Goal: Task Accomplishment & Management: Complete application form

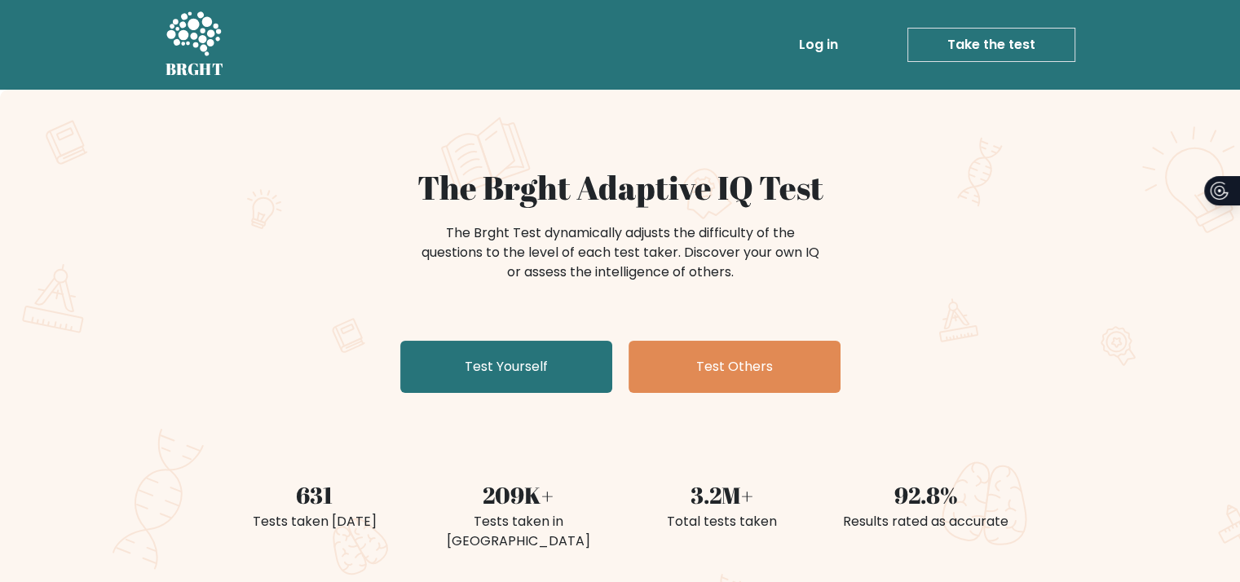
click at [972, 46] on link "Take the test" at bounding box center [991, 45] width 168 height 34
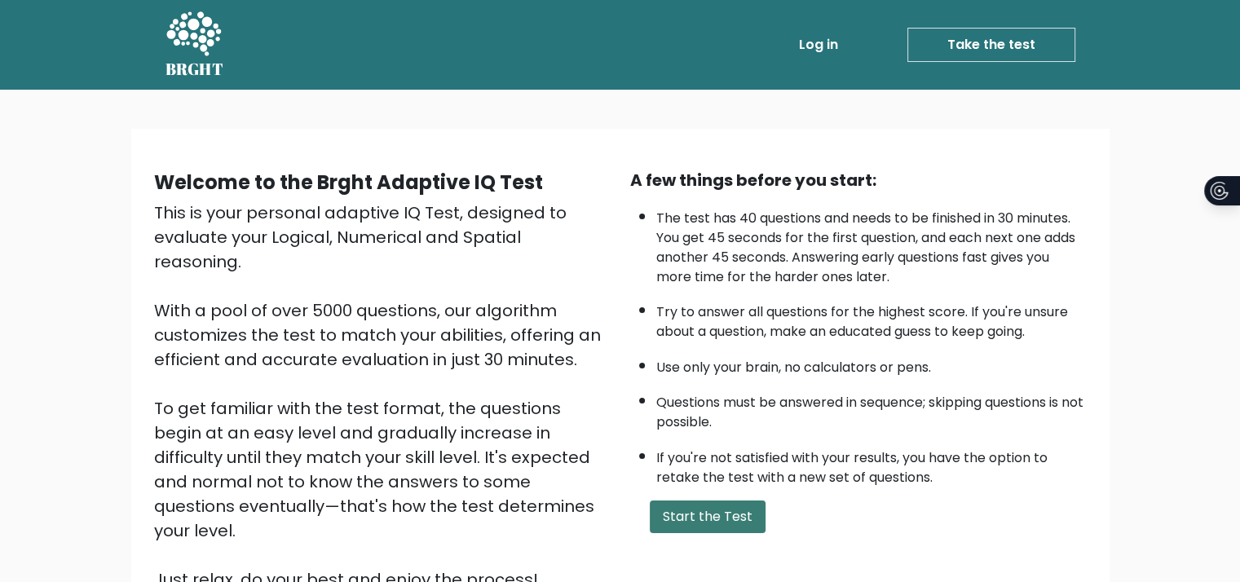
click at [701, 520] on button "Start the Test" at bounding box center [708, 517] width 116 height 33
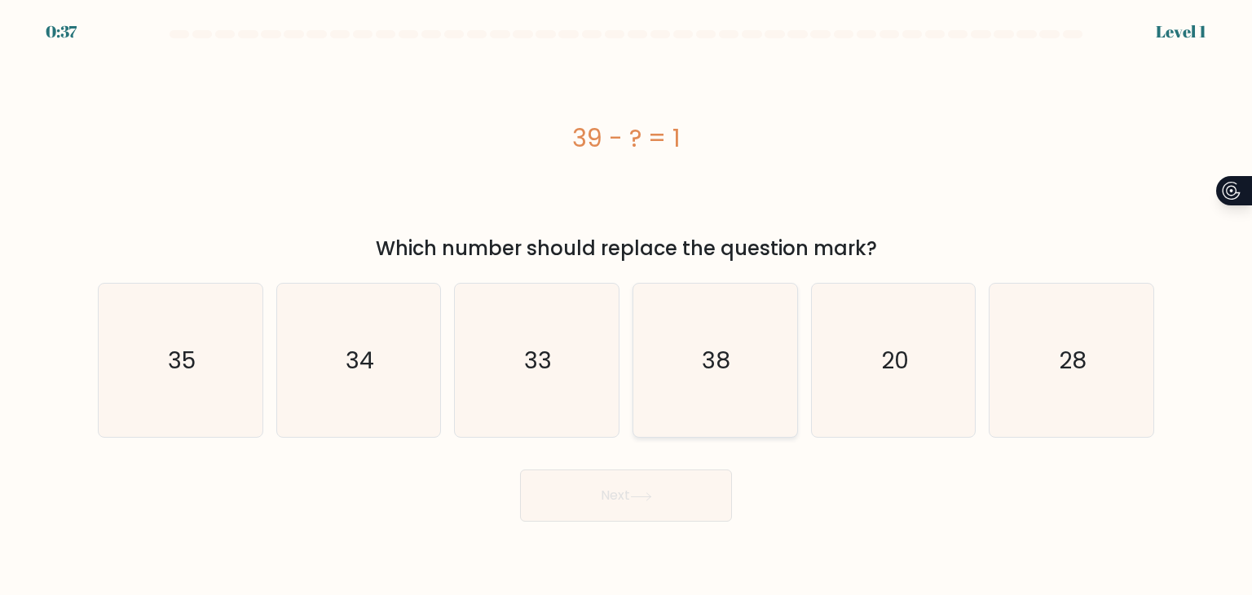
click at [704, 360] on text "38" at bounding box center [717, 360] width 29 height 33
click at [627, 306] on input "d. 38" at bounding box center [626, 302] width 1 height 8
radio input "true"
click at [644, 494] on icon at bounding box center [641, 496] width 22 height 9
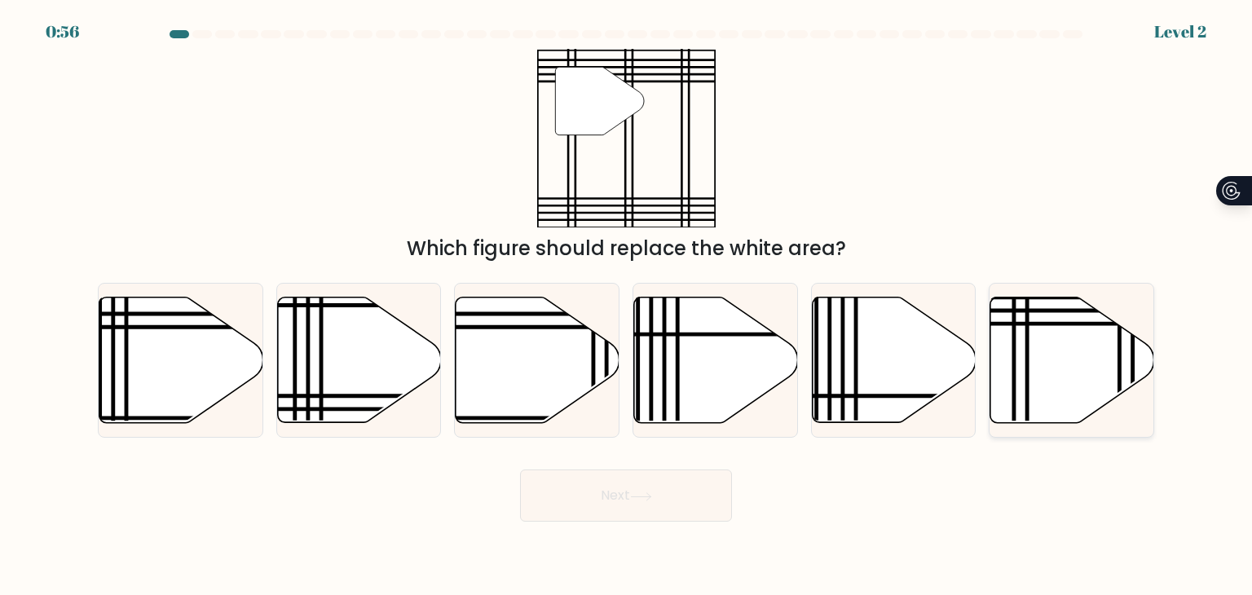
click at [1006, 359] on icon at bounding box center [1073, 361] width 164 height 126
click at [627, 306] on input "f." at bounding box center [626, 302] width 1 height 8
radio input "true"
click at [642, 515] on button "Next" at bounding box center [626, 496] width 212 height 52
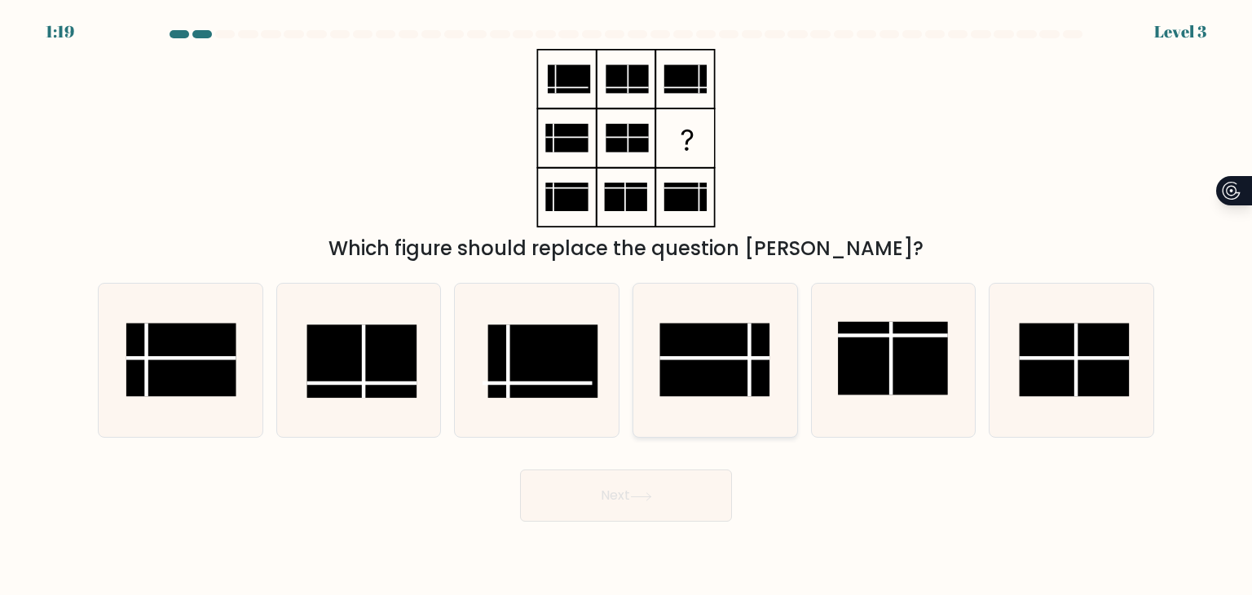
click at [731, 362] on rect at bounding box center [715, 360] width 110 height 73
click at [627, 306] on input "d." at bounding box center [626, 302] width 1 height 8
radio input "true"
click at [644, 497] on icon at bounding box center [641, 496] width 22 height 9
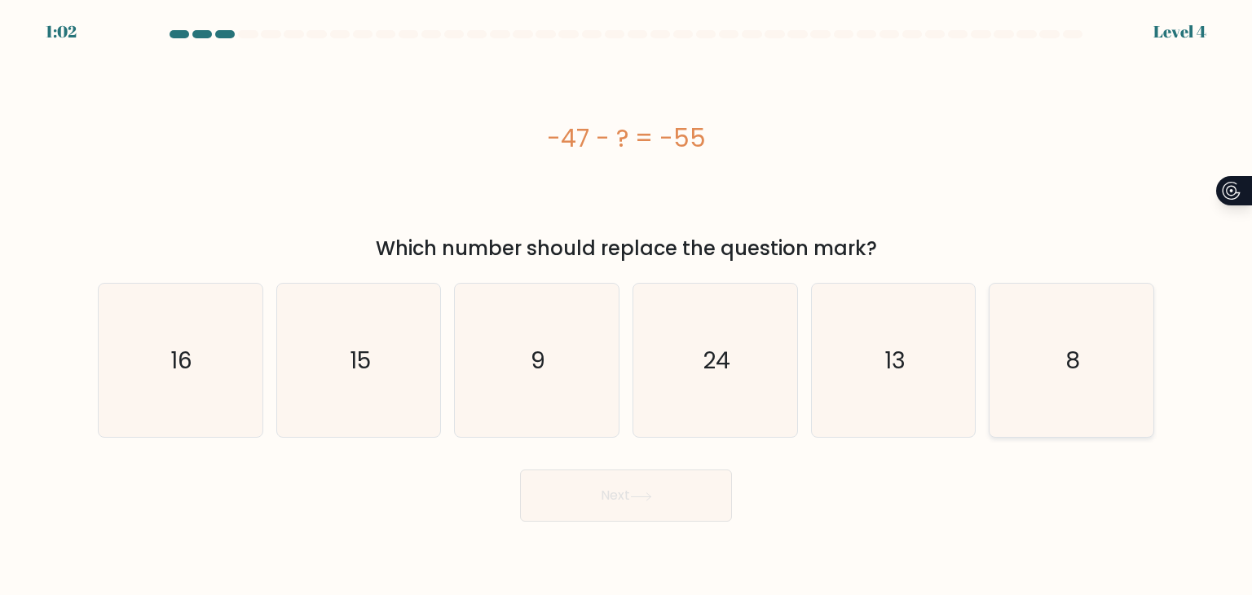
click at [1065, 363] on icon "8" at bounding box center [1071, 360] width 153 height 153
click at [627, 306] on input "f. 8" at bounding box center [626, 302] width 1 height 8
radio input "true"
drag, startPoint x: 682, startPoint y: 506, endPoint x: 691, endPoint y: 510, distance: 8.8
click at [687, 506] on button "Next" at bounding box center [626, 496] width 212 height 52
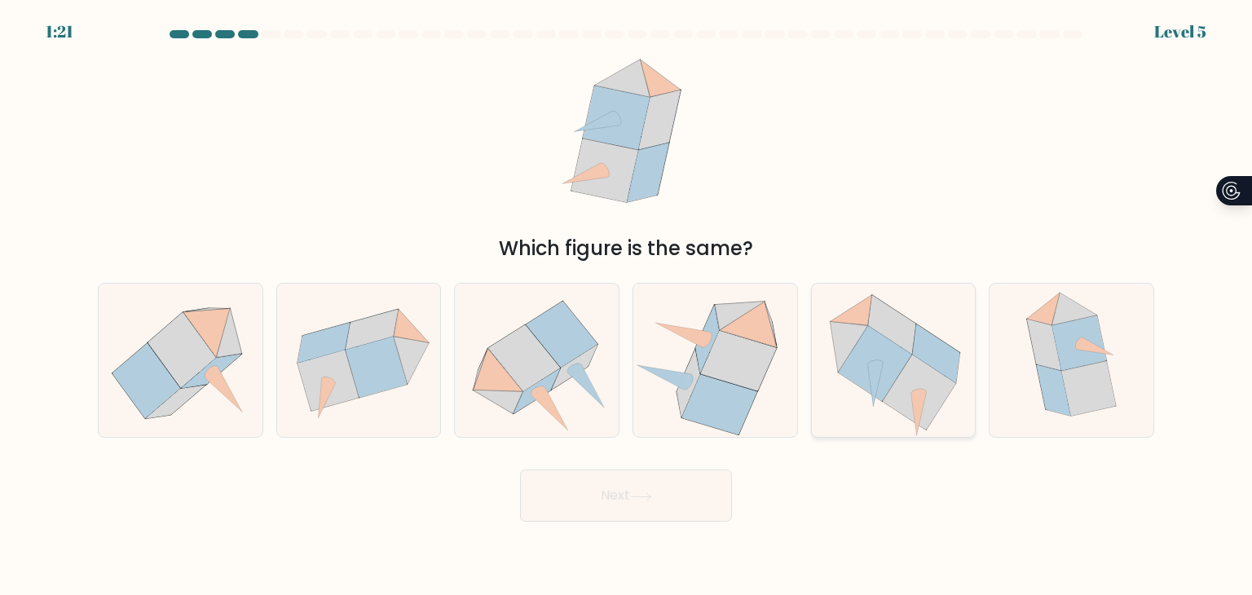
click at [881, 368] on icon at bounding box center [875, 385] width 15 height 43
click at [627, 306] on input "e." at bounding box center [626, 302] width 1 height 8
radio input "true"
click at [641, 510] on button "Next" at bounding box center [626, 496] width 212 height 52
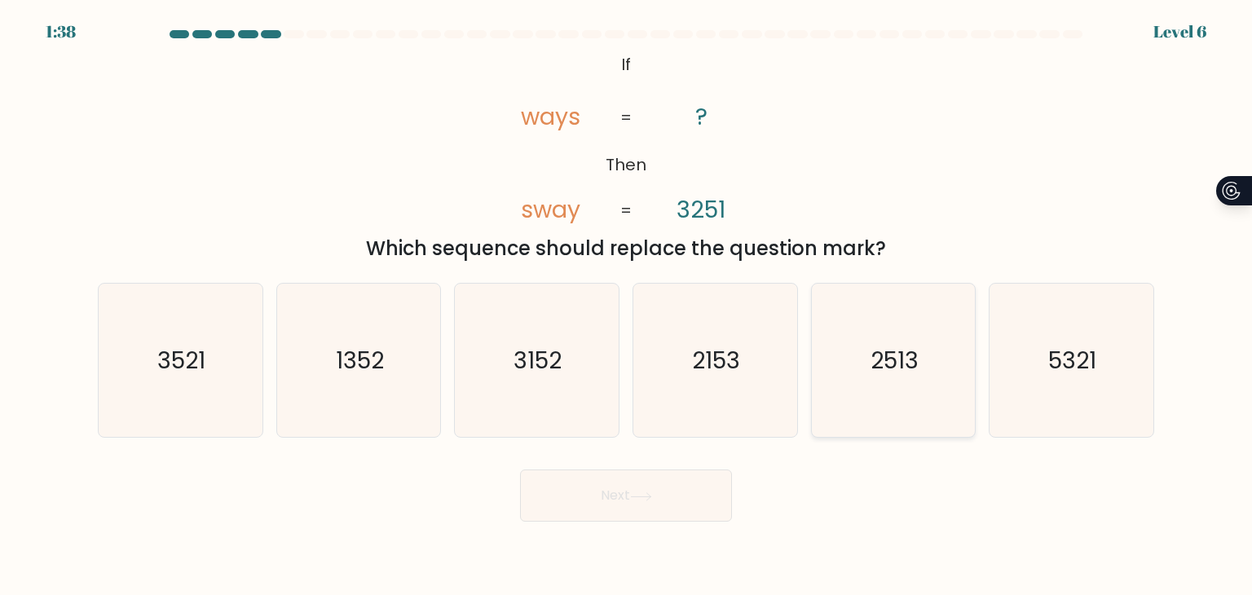
click at [876, 362] on text "2513" at bounding box center [895, 360] width 48 height 33
click at [627, 306] on input "e. 2513" at bounding box center [626, 302] width 1 height 8
radio input "true"
click at [686, 506] on button "Next" at bounding box center [626, 496] width 212 height 52
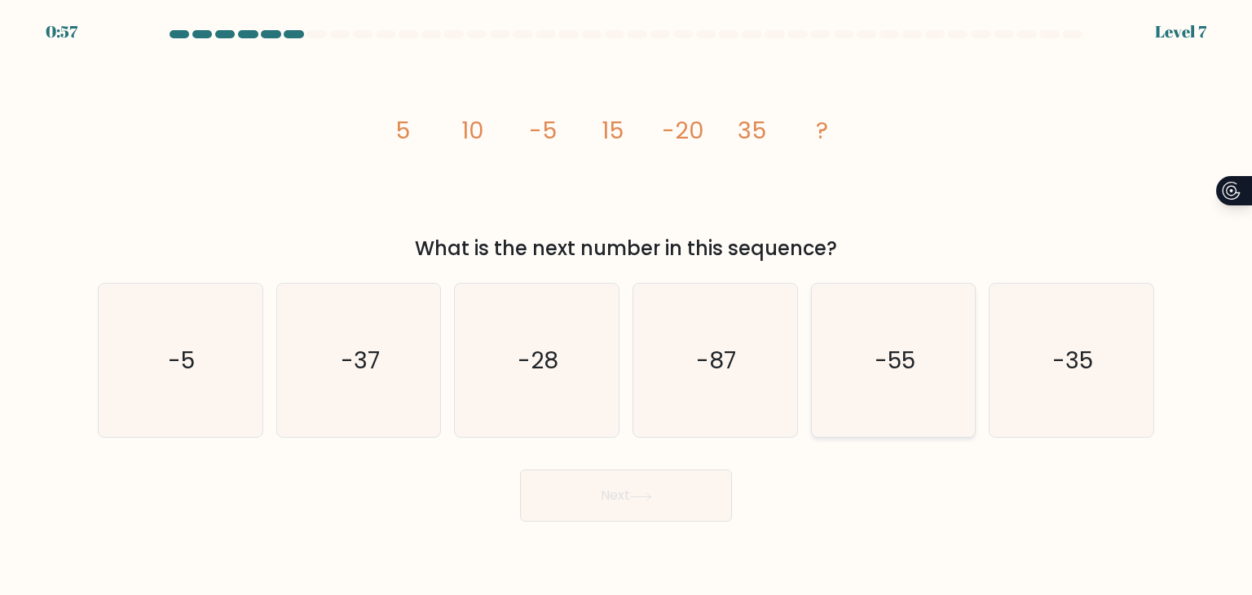
click at [915, 384] on icon "-55" at bounding box center [893, 360] width 153 height 153
click at [627, 306] on input "e. -55" at bounding box center [626, 302] width 1 height 8
radio input "true"
click at [614, 503] on button "Next" at bounding box center [626, 496] width 212 height 52
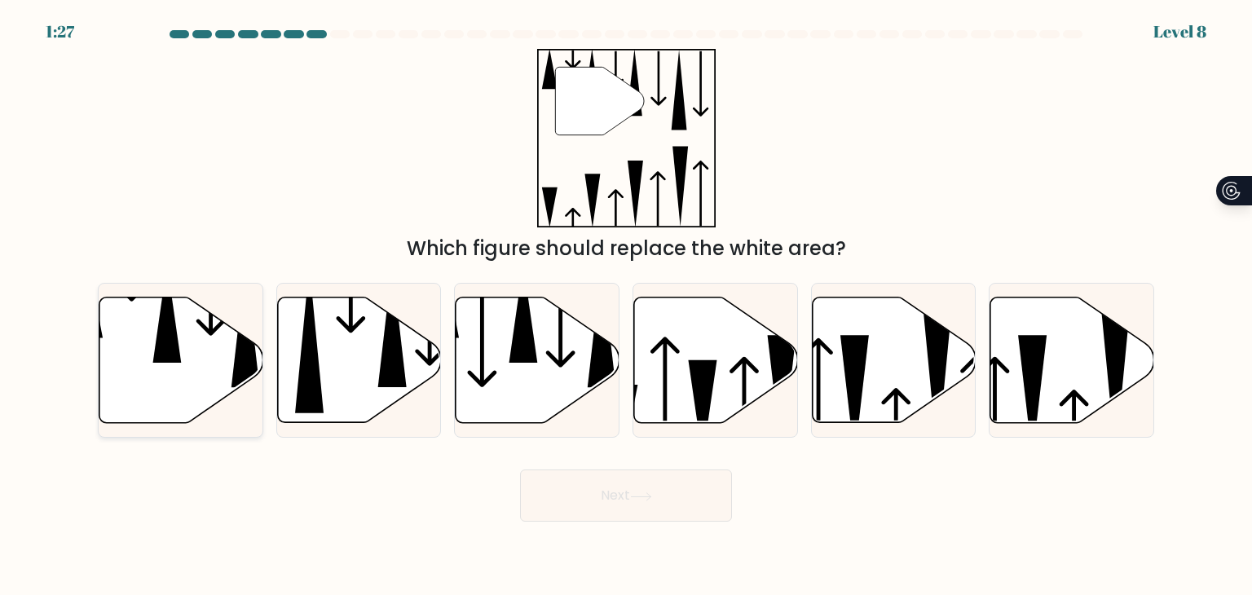
click at [138, 354] on icon at bounding box center [181, 361] width 164 height 126
click at [626, 306] on input "a." at bounding box center [626, 302] width 1 height 8
radio input "true"
click at [655, 506] on button "Next" at bounding box center [626, 496] width 212 height 52
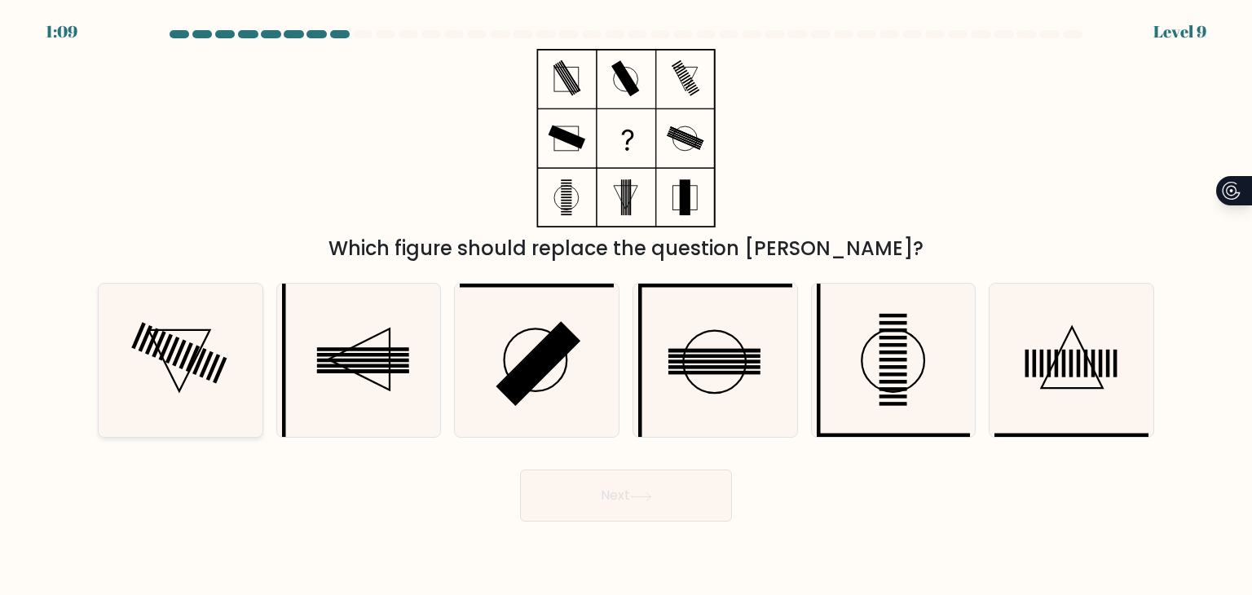
click at [164, 358] on icon at bounding box center [180, 360] width 153 height 153
click at [626, 306] on input "a." at bounding box center [626, 302] width 1 height 8
radio input "true"
click at [681, 492] on button "Next" at bounding box center [626, 496] width 212 height 52
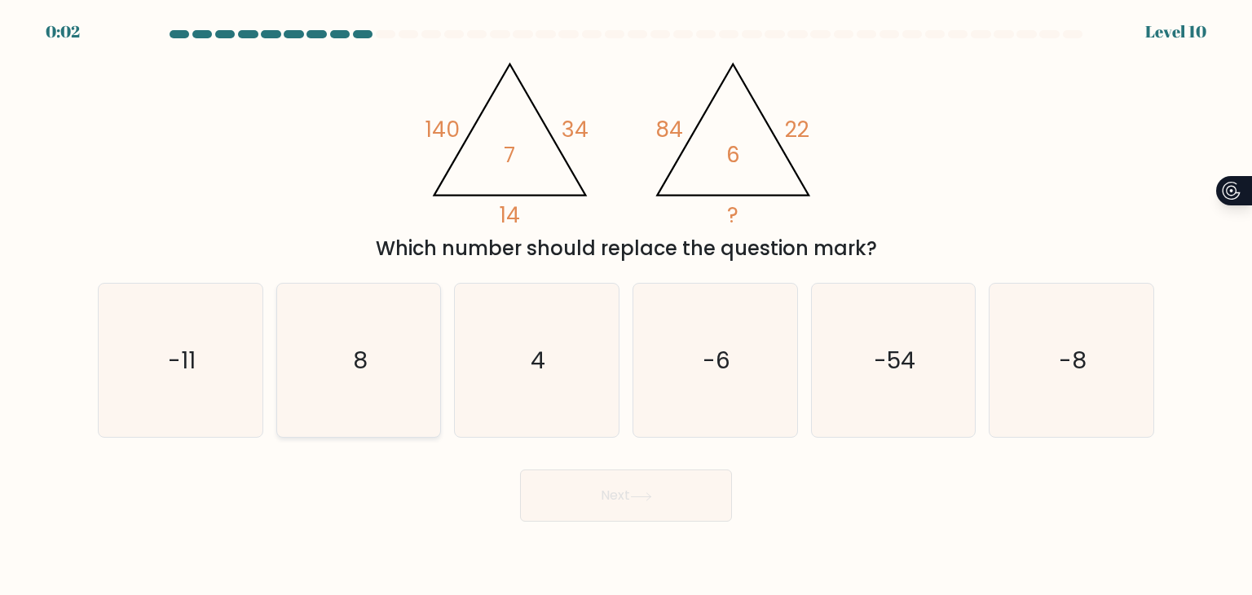
click at [335, 349] on icon "8" at bounding box center [358, 360] width 153 height 153
click at [626, 306] on input "b. 8" at bounding box center [626, 302] width 1 height 8
radio input "true"
click at [555, 493] on button "Next" at bounding box center [626, 496] width 212 height 52
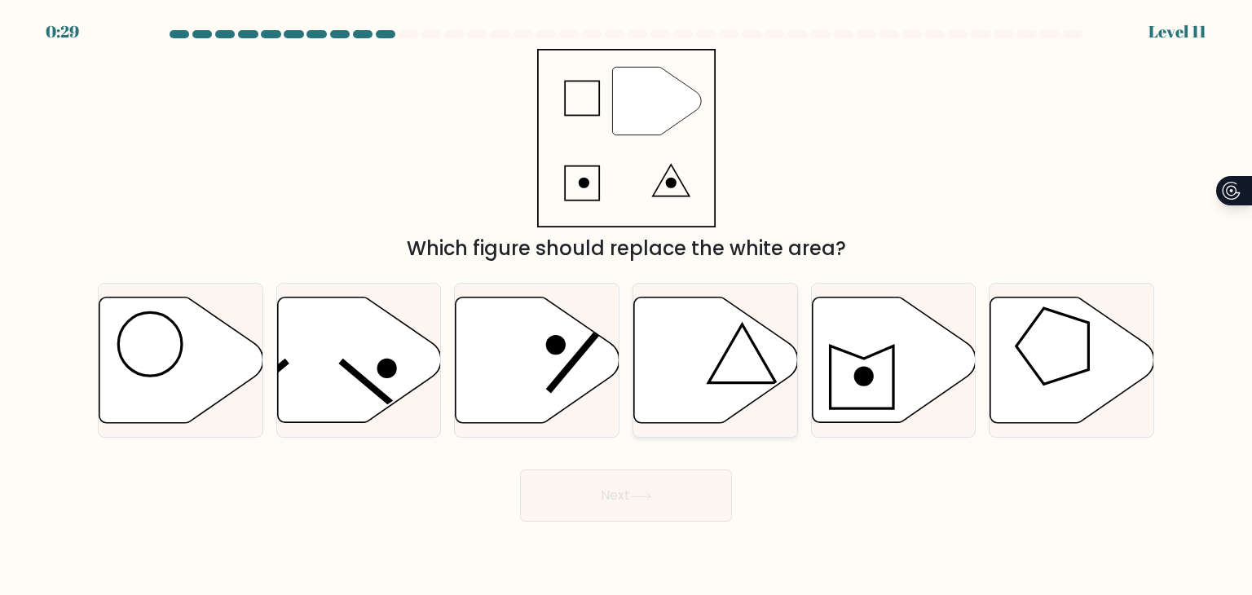
click at [689, 386] on icon at bounding box center [716, 361] width 164 height 126
click at [627, 306] on input "d." at bounding box center [626, 302] width 1 height 8
radio input "true"
click at [627, 493] on button "Next" at bounding box center [626, 496] width 212 height 52
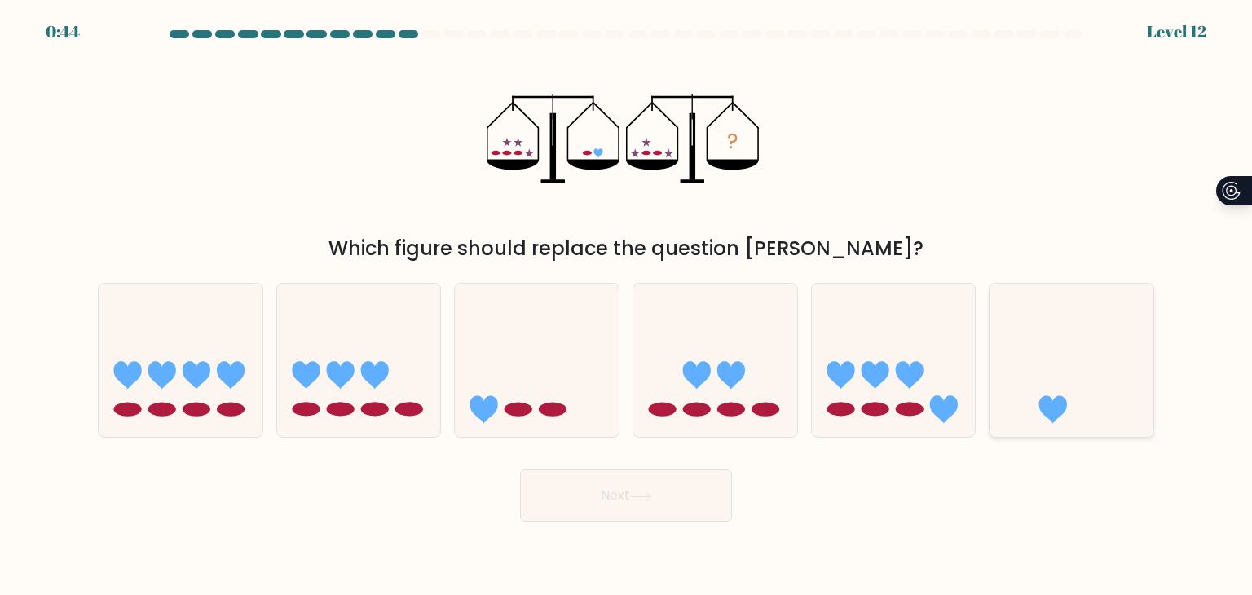
click at [1019, 379] on icon at bounding box center [1072, 360] width 164 height 135
click at [627, 306] on input "f." at bounding box center [626, 302] width 1 height 8
radio input "true"
click at [675, 504] on button "Next" at bounding box center [626, 496] width 212 height 52
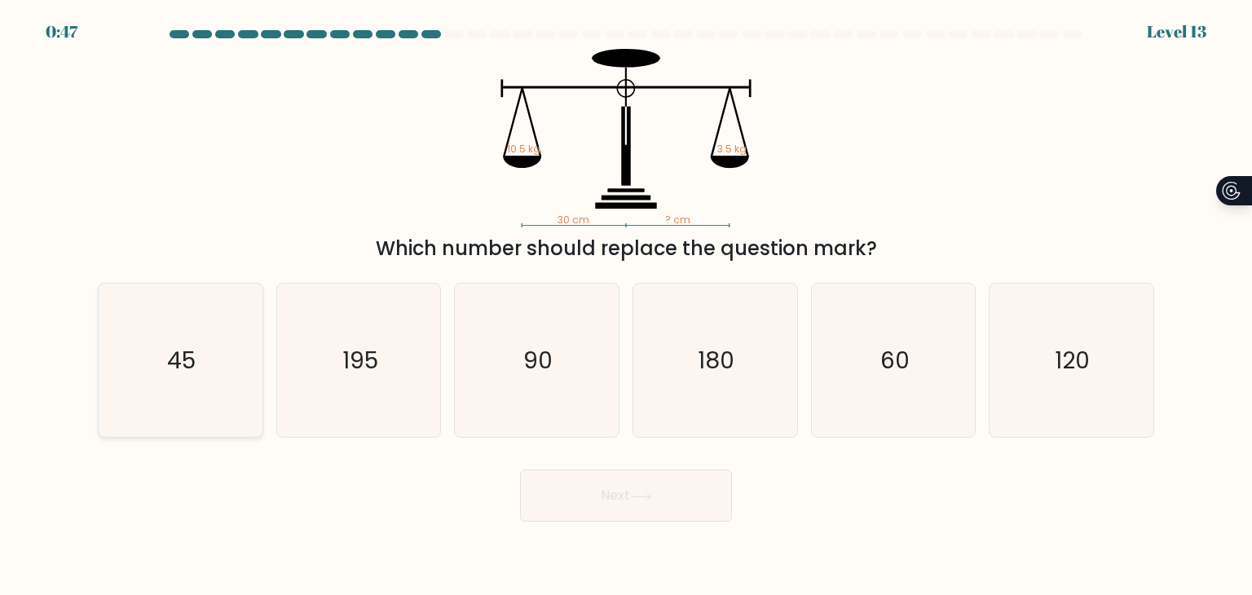
click at [170, 375] on text "45" at bounding box center [182, 360] width 29 height 33
click at [626, 306] on input "a. 45" at bounding box center [626, 302] width 1 height 8
radio input "true"
click at [579, 497] on button "Next" at bounding box center [626, 496] width 212 height 52
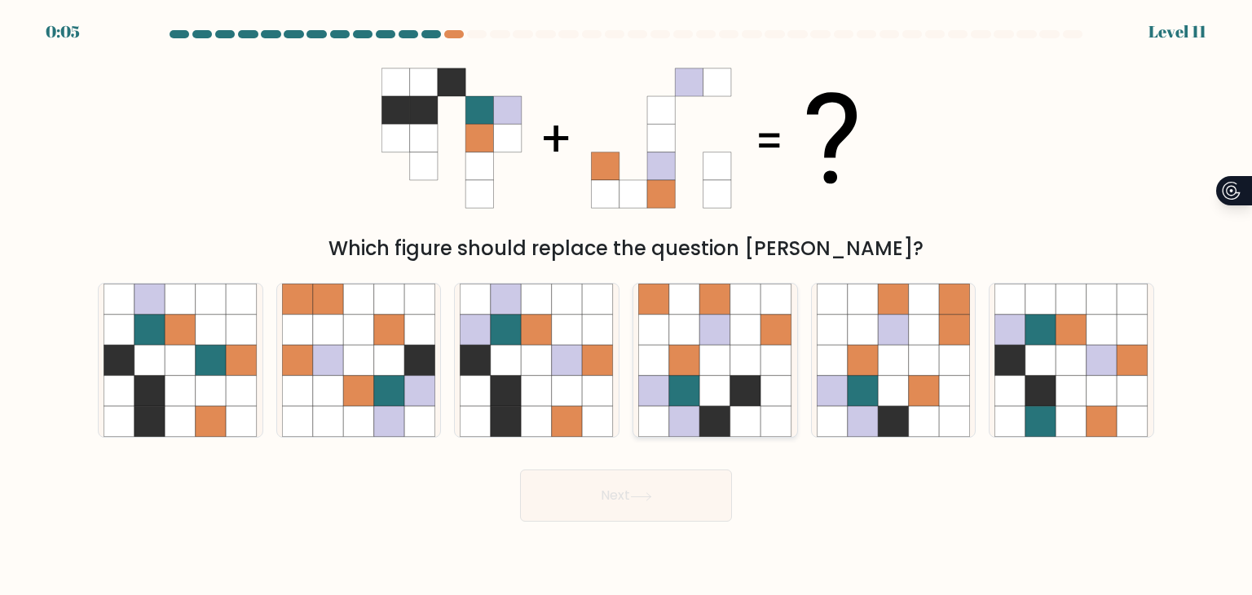
click at [731, 351] on icon at bounding box center [746, 360] width 31 height 31
click at [627, 306] on input "d." at bounding box center [626, 302] width 1 height 8
radio input "true"
click at [684, 500] on button "Next" at bounding box center [626, 496] width 212 height 52
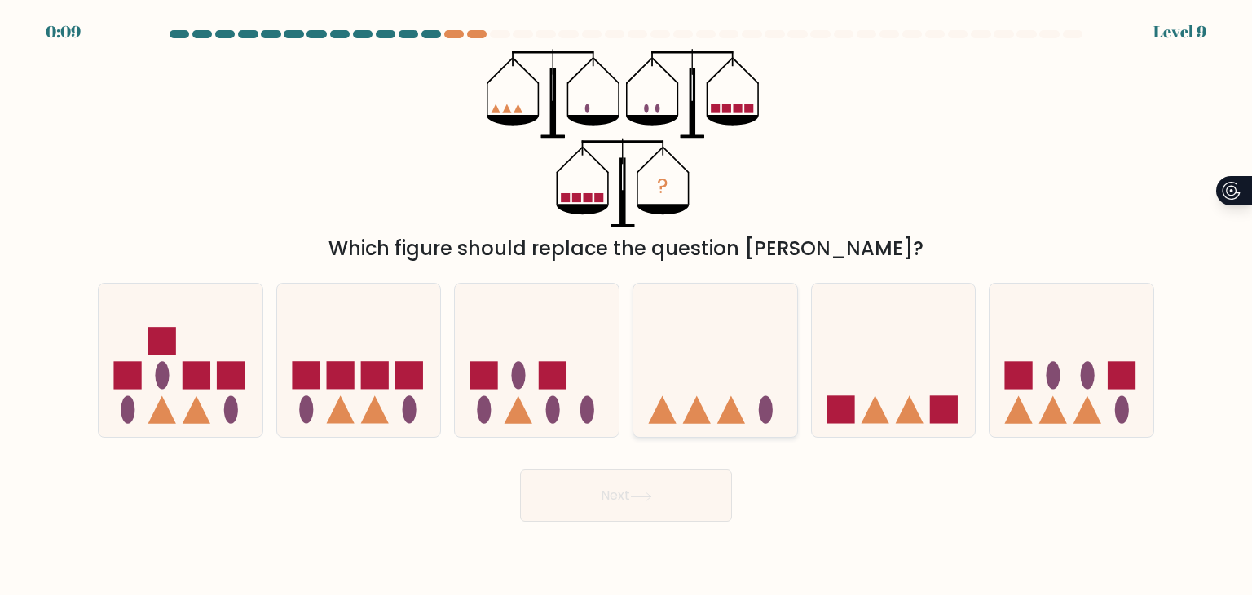
click at [717, 346] on icon at bounding box center [716, 360] width 164 height 135
click at [627, 306] on input "d." at bounding box center [626, 302] width 1 height 8
radio input "true"
click at [673, 490] on button "Next" at bounding box center [626, 496] width 212 height 52
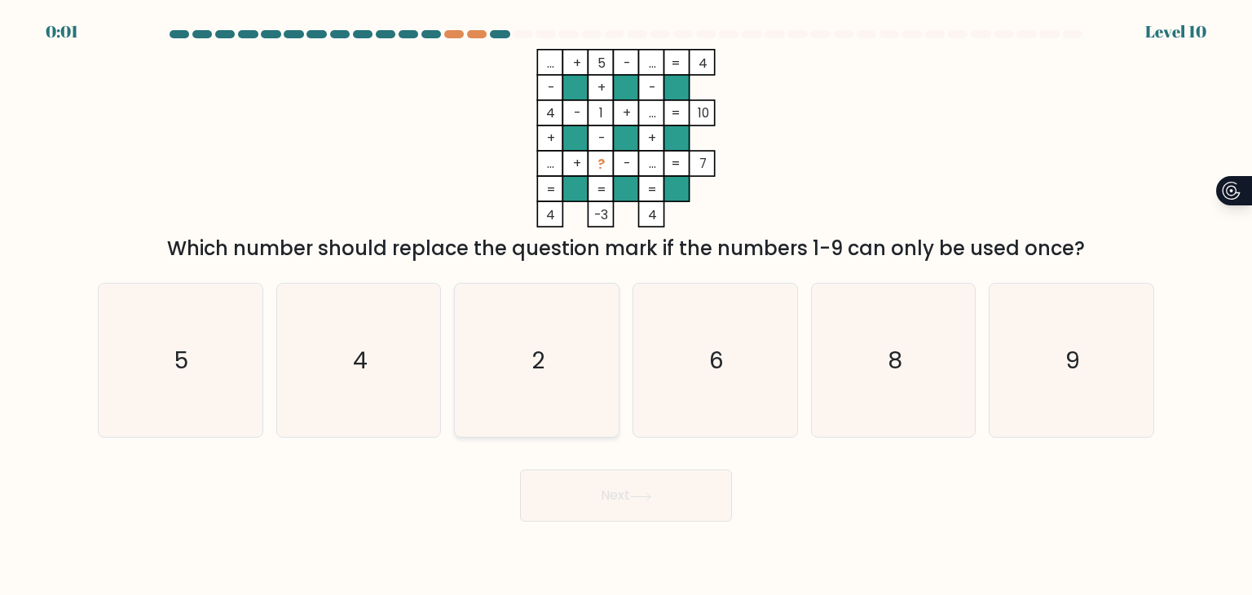
click at [501, 364] on icon "2" at bounding box center [536, 360] width 153 height 153
click at [626, 306] on input "c. 2" at bounding box center [626, 302] width 1 height 8
radio input "true"
click at [603, 490] on button "Next" at bounding box center [626, 496] width 212 height 52
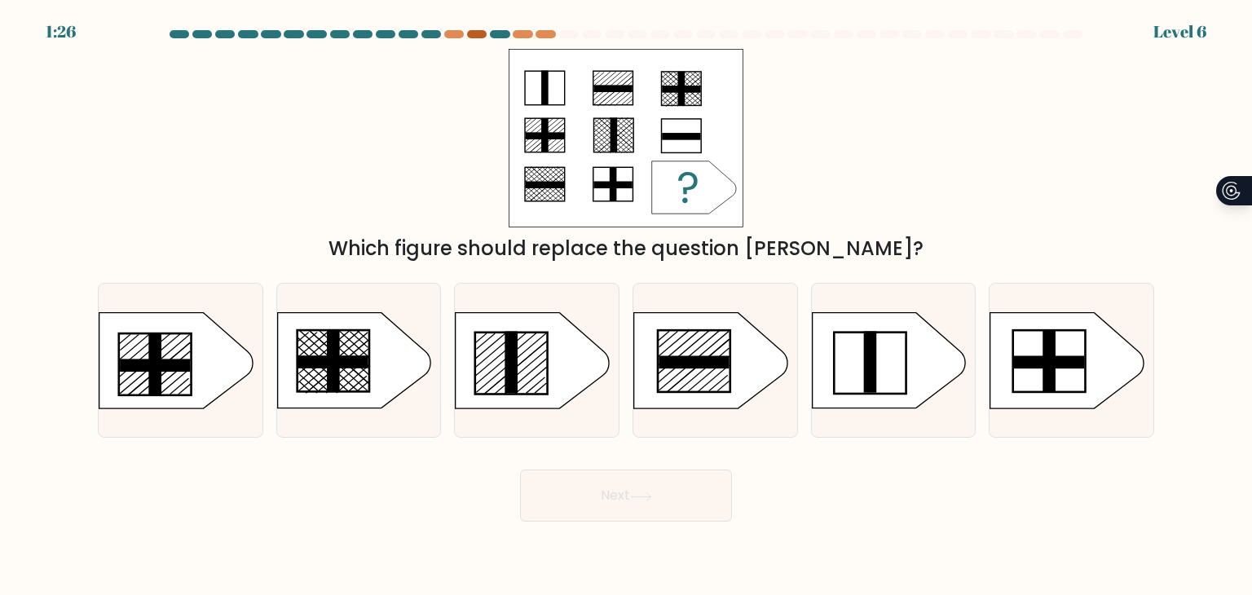
click at [479, 34] on div at bounding box center [477, 34] width 20 height 8
click at [451, 38] on div at bounding box center [626, 37] width 1076 height 15
click at [521, 373] on icon at bounding box center [532, 360] width 153 height 95
click at [626, 306] on input "c." at bounding box center [626, 302] width 1 height 8
radio input "true"
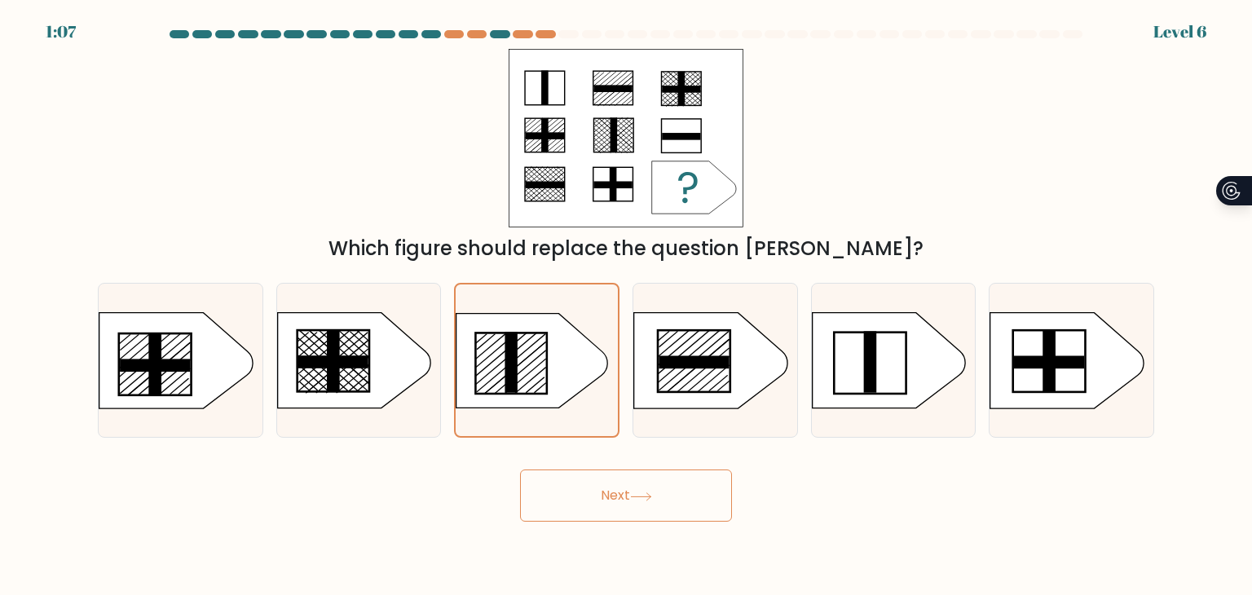
click at [679, 490] on button "Next" at bounding box center [626, 496] width 212 height 52
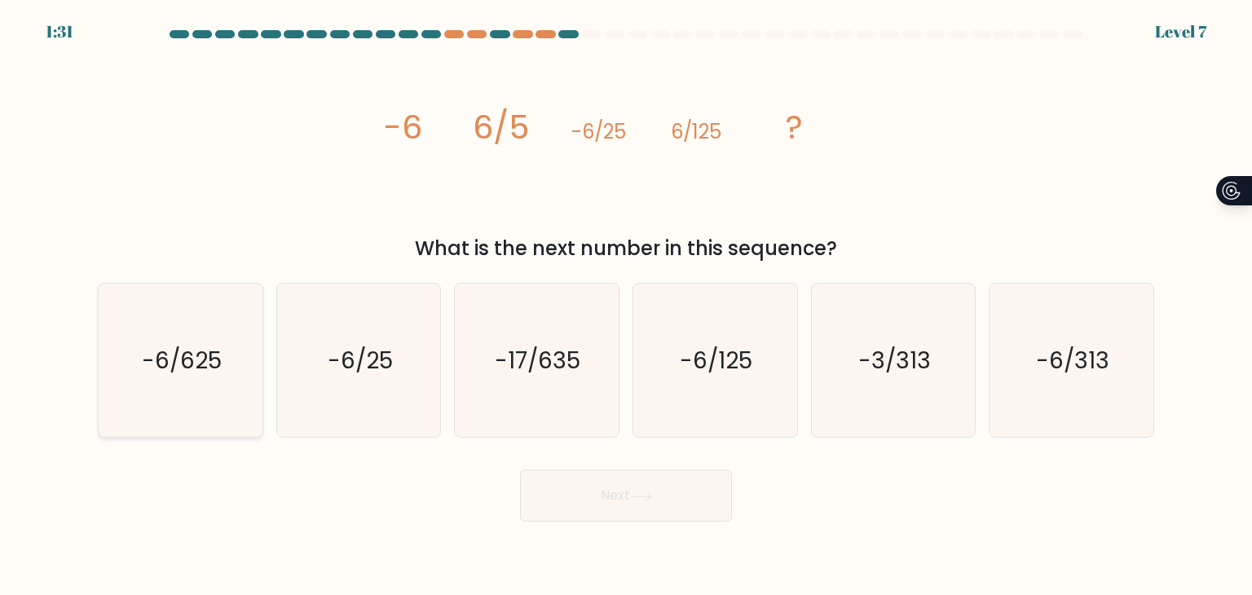
click at [212, 372] on text "-6/625" at bounding box center [182, 360] width 80 height 33
click at [626, 306] on input "a. -6/625" at bounding box center [626, 302] width 1 height 8
radio input "true"
click at [607, 485] on button "Next" at bounding box center [626, 496] width 212 height 52
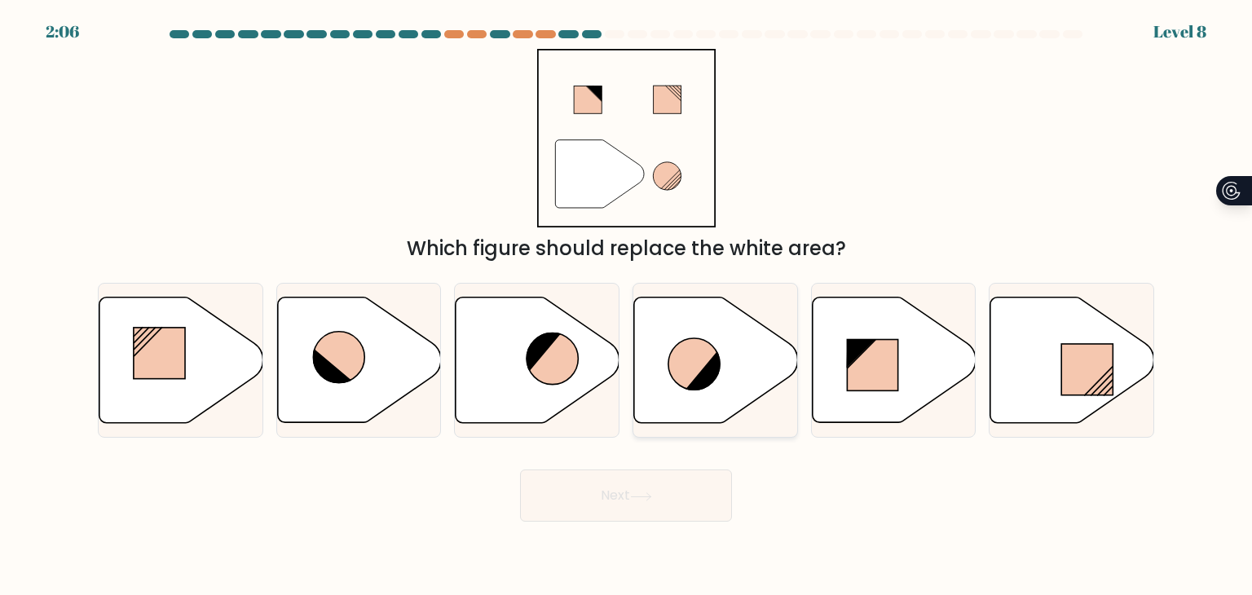
click at [689, 386] on icon at bounding box center [705, 370] width 38 height 41
click at [627, 306] on input "d." at bounding box center [626, 302] width 1 height 8
radio input "true"
click at [669, 493] on button "Next" at bounding box center [626, 496] width 212 height 52
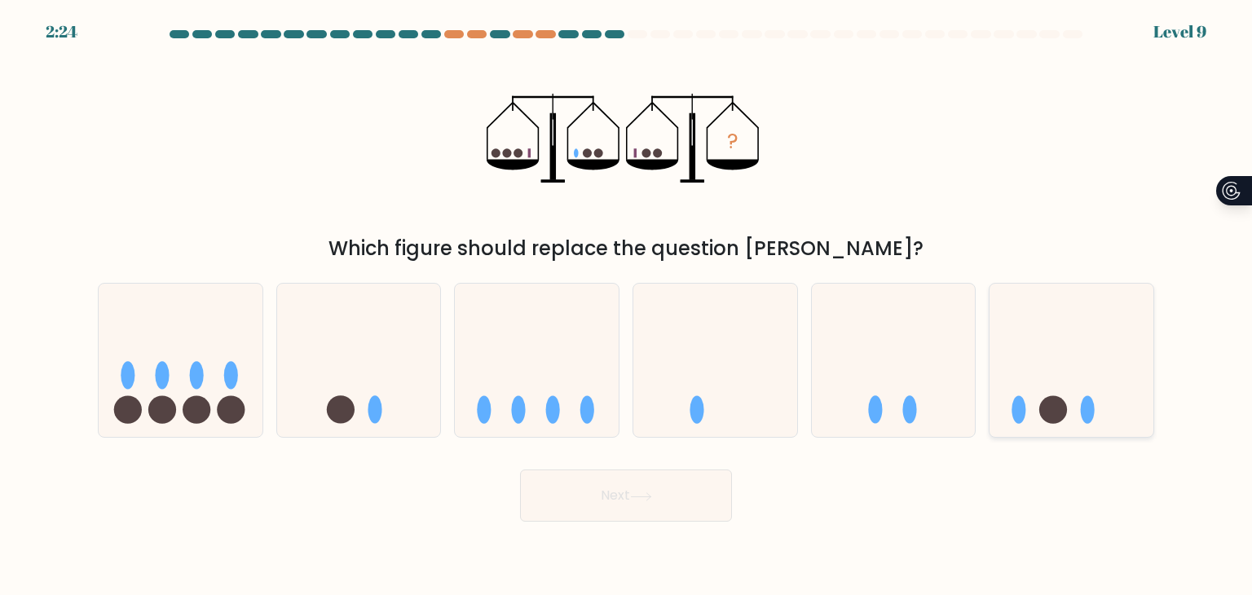
click at [1045, 418] on circle at bounding box center [1054, 410] width 28 height 28
click at [627, 306] on input "f." at bounding box center [626, 302] width 1 height 8
radio input "true"
click at [610, 490] on button "Next" at bounding box center [626, 496] width 212 height 52
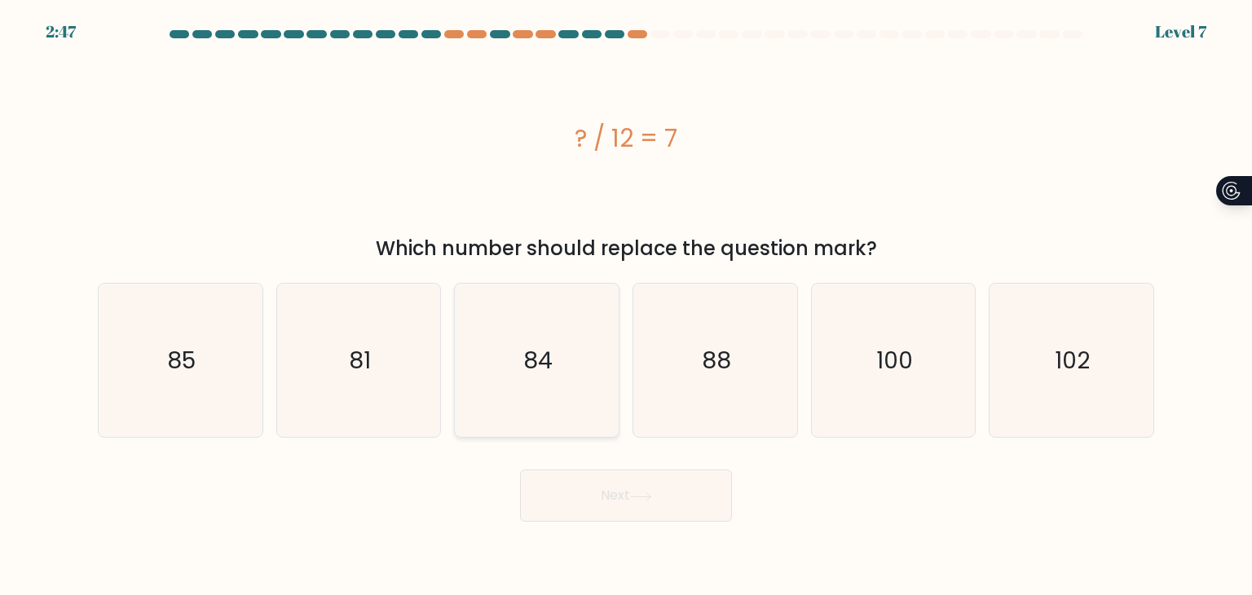
click at [554, 366] on icon "84" at bounding box center [536, 360] width 153 height 153
click at [626, 306] on input "c. 84" at bounding box center [626, 302] width 1 height 8
radio input "true"
click at [607, 500] on button "Next" at bounding box center [626, 496] width 212 height 52
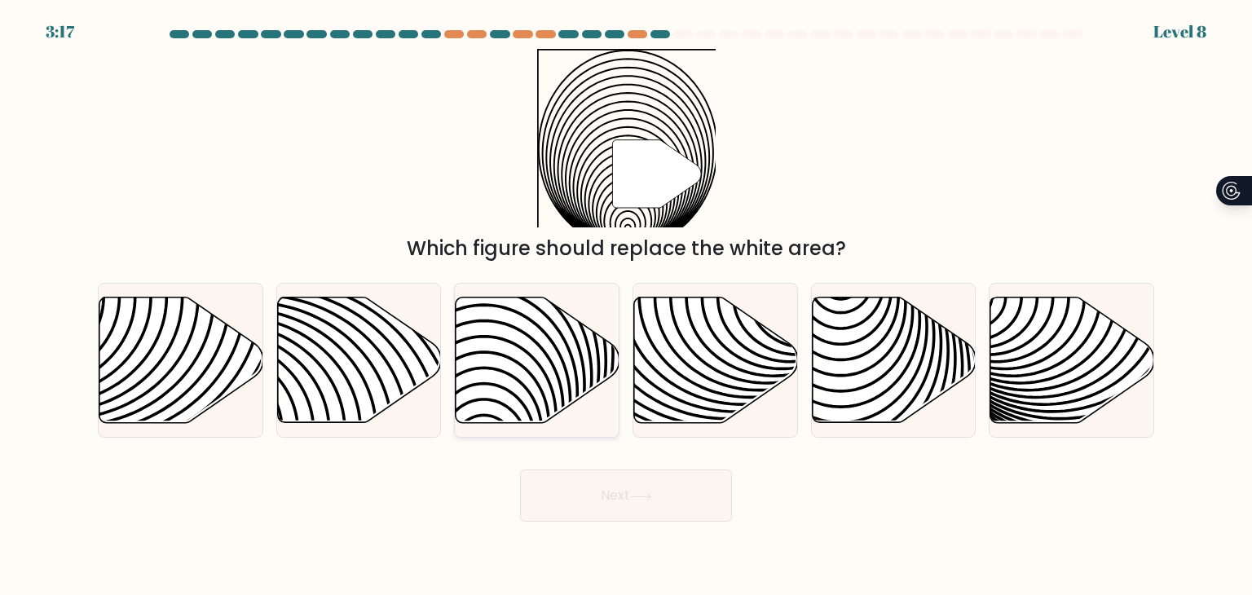
click at [501, 384] on icon at bounding box center [538, 361] width 164 height 126
click at [626, 306] on input "c." at bounding box center [626, 302] width 1 height 8
radio input "true"
click at [601, 486] on button "Next" at bounding box center [626, 496] width 212 height 52
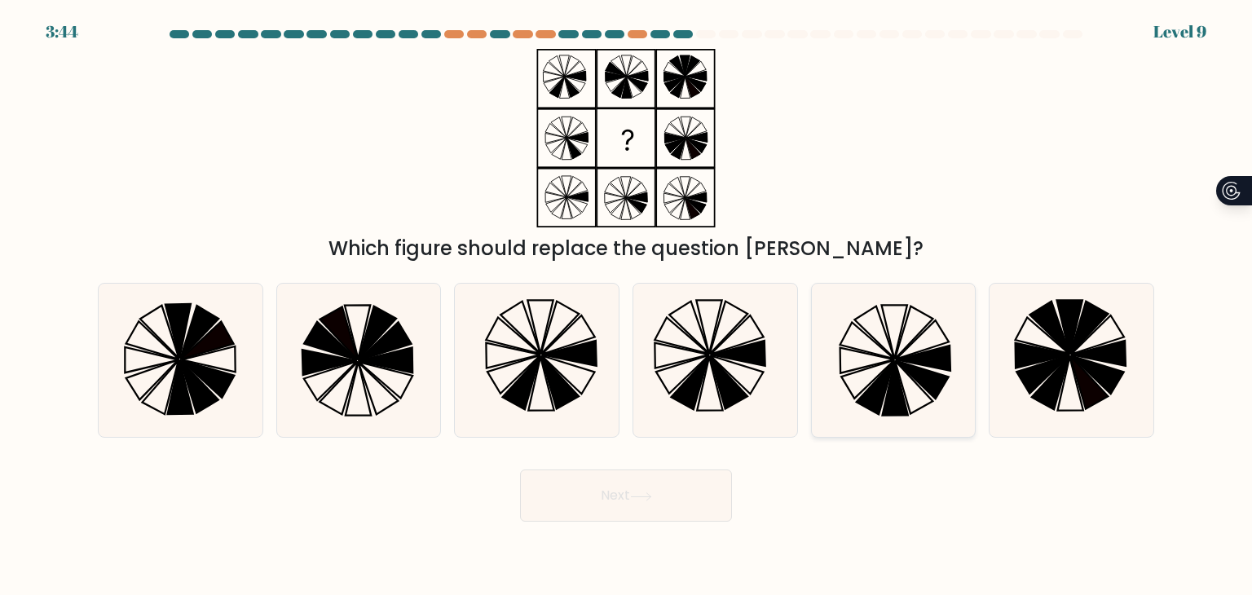
click at [889, 371] on icon at bounding box center [876, 388] width 38 height 53
click at [627, 306] on input "e." at bounding box center [626, 302] width 1 height 8
radio input "true"
click at [653, 510] on button "Next" at bounding box center [626, 496] width 212 height 52
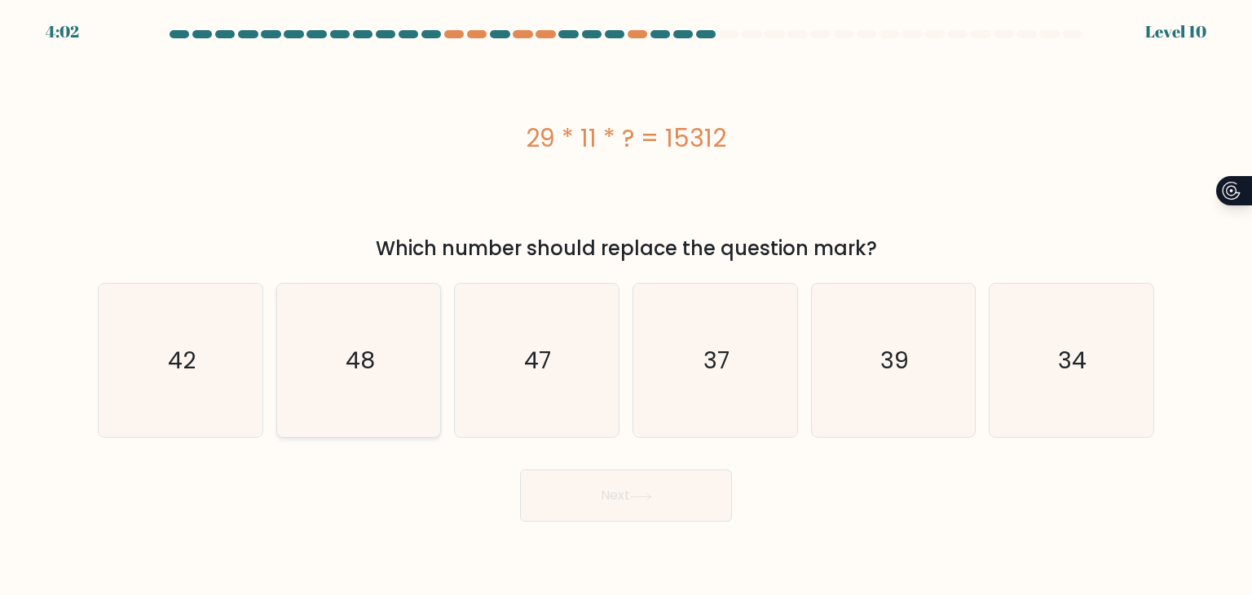
click at [378, 376] on icon "48" at bounding box center [358, 360] width 153 height 153
click at [626, 306] on input "b. 48" at bounding box center [626, 302] width 1 height 8
radio input "true"
click at [613, 507] on button "Next" at bounding box center [626, 496] width 212 height 52
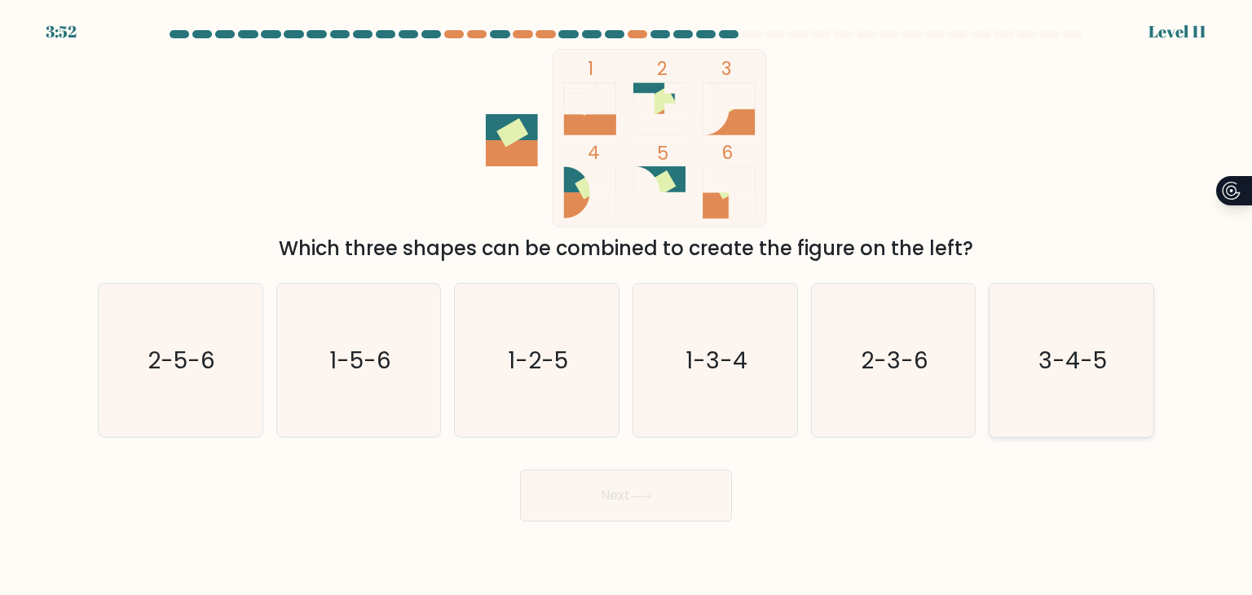
click at [1031, 369] on icon "3-4-5" at bounding box center [1071, 360] width 153 height 153
click at [627, 306] on input "f. 3-4-5" at bounding box center [626, 302] width 1 height 8
radio input "true"
click at [568, 502] on button "Next" at bounding box center [626, 496] width 212 height 52
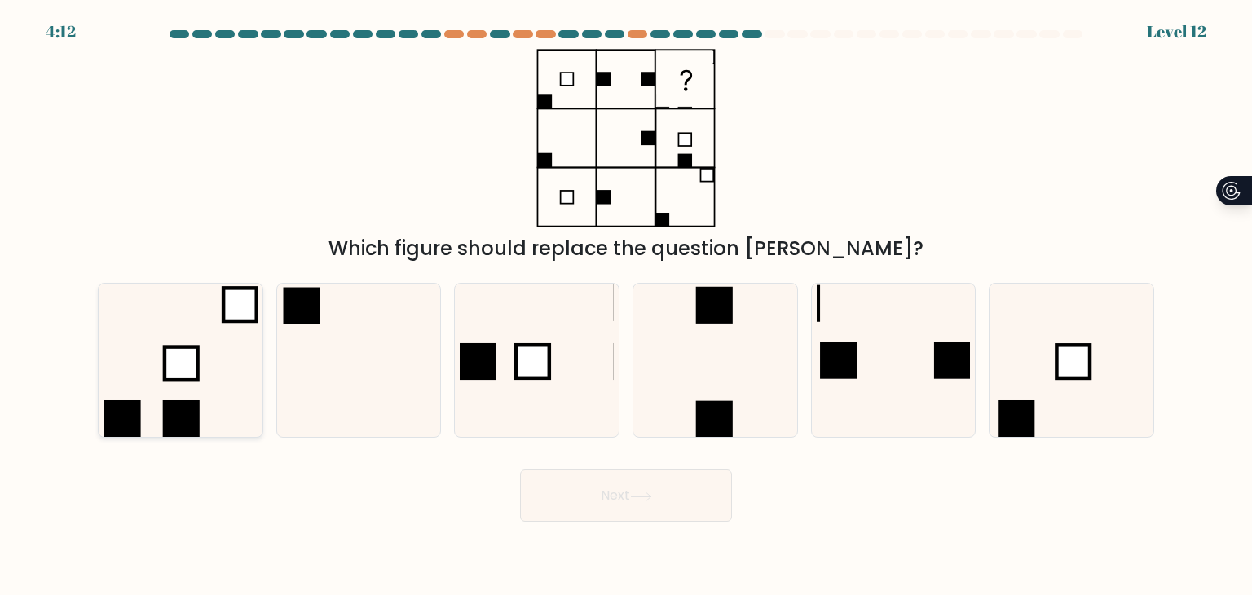
click at [186, 400] on rect at bounding box center [181, 418] width 37 height 37
click at [626, 306] on input "a." at bounding box center [626, 302] width 1 height 8
radio input "true"
click at [623, 491] on button "Next" at bounding box center [626, 496] width 212 height 52
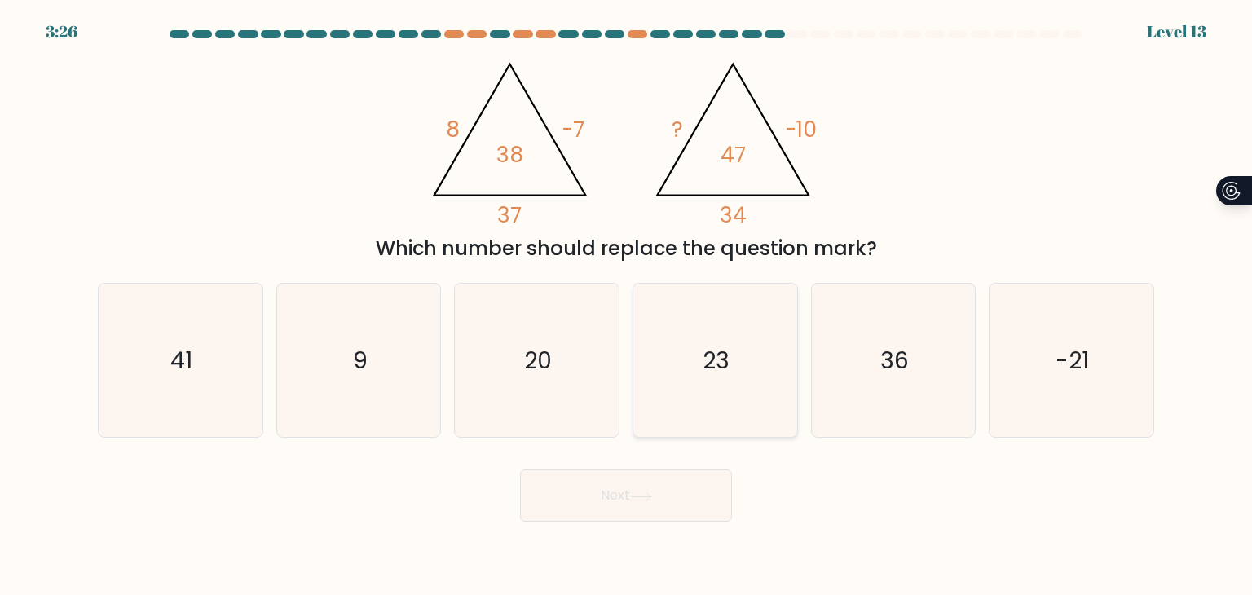
click at [744, 377] on icon "23" at bounding box center [714, 360] width 153 height 153
click at [627, 306] on input "d. 23" at bounding box center [626, 302] width 1 height 8
radio input "true"
click at [656, 470] on button "Next" at bounding box center [626, 496] width 212 height 52
click at [652, 494] on icon at bounding box center [641, 496] width 22 height 9
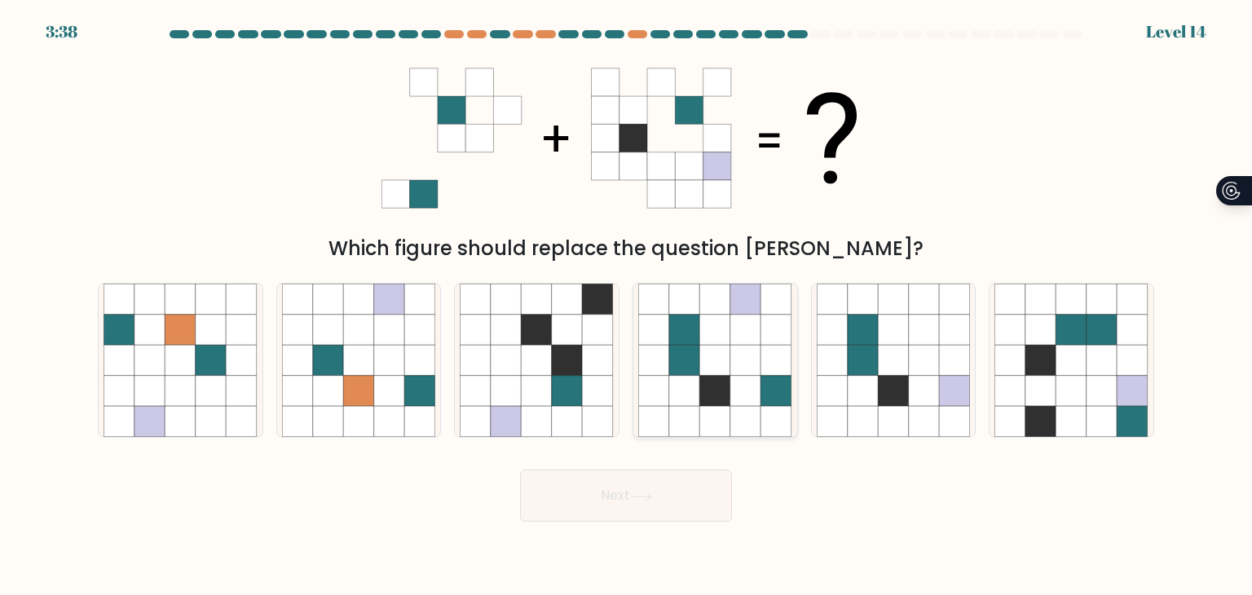
click at [760, 384] on icon at bounding box center [746, 391] width 31 height 31
click at [627, 306] on input "d." at bounding box center [626, 302] width 1 height 8
radio input "true"
click at [672, 504] on button "Next" at bounding box center [626, 496] width 212 height 52
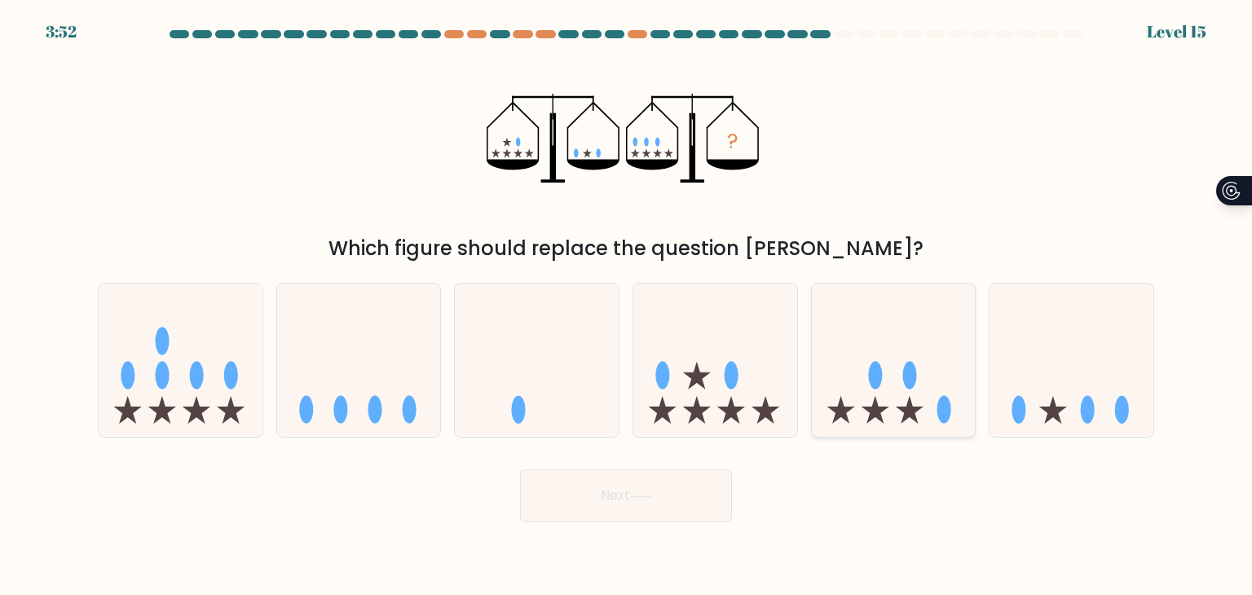
drag, startPoint x: 1023, startPoint y: 371, endPoint x: 971, endPoint y: 435, distance: 82.3
click at [1024, 371] on icon at bounding box center [1072, 360] width 164 height 135
click at [627, 306] on input "f." at bounding box center [626, 302] width 1 height 8
radio input "true"
click at [644, 518] on button "Next" at bounding box center [626, 496] width 212 height 52
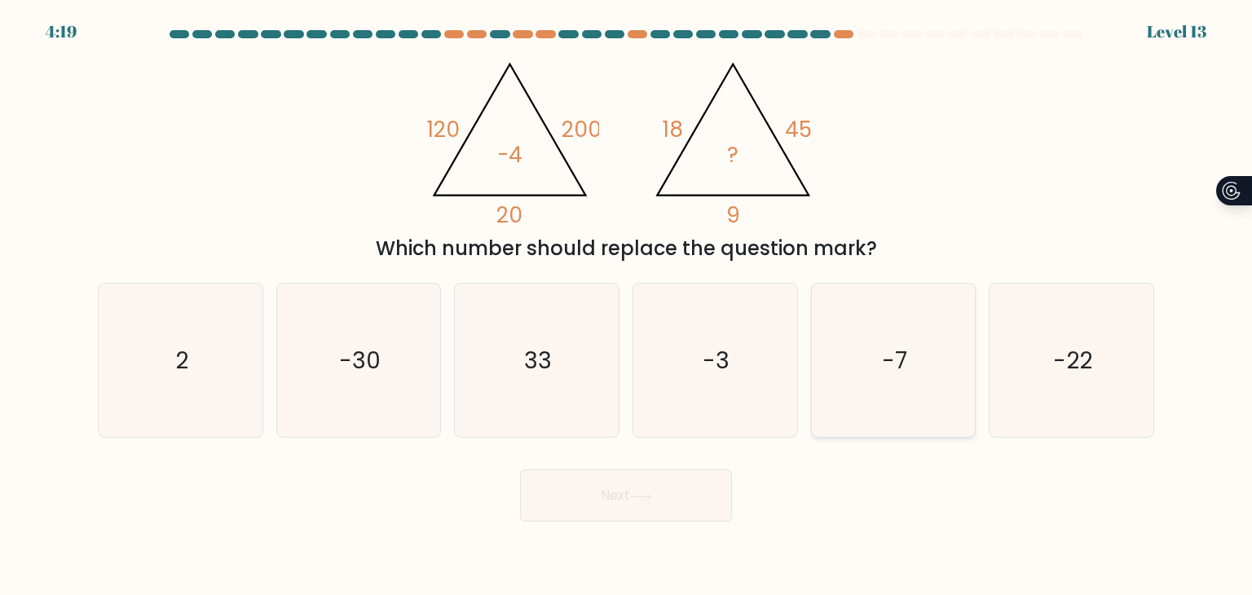
click at [868, 380] on icon "-7" at bounding box center [893, 360] width 153 height 153
click at [627, 306] on input "e. -7" at bounding box center [626, 302] width 1 height 8
radio input "true"
click at [714, 508] on button "Next" at bounding box center [626, 496] width 212 height 52
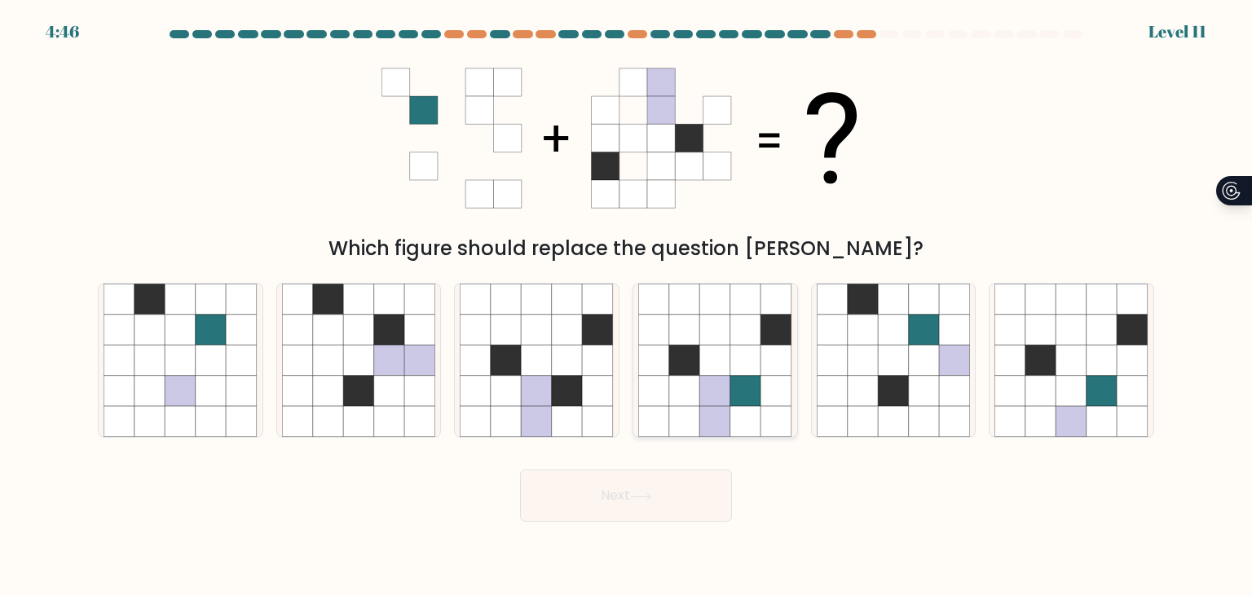
click at [711, 370] on icon at bounding box center [715, 360] width 31 height 31
click at [627, 306] on input "d." at bounding box center [626, 302] width 1 height 8
radio input "true"
click at [620, 479] on button "Next" at bounding box center [626, 496] width 212 height 52
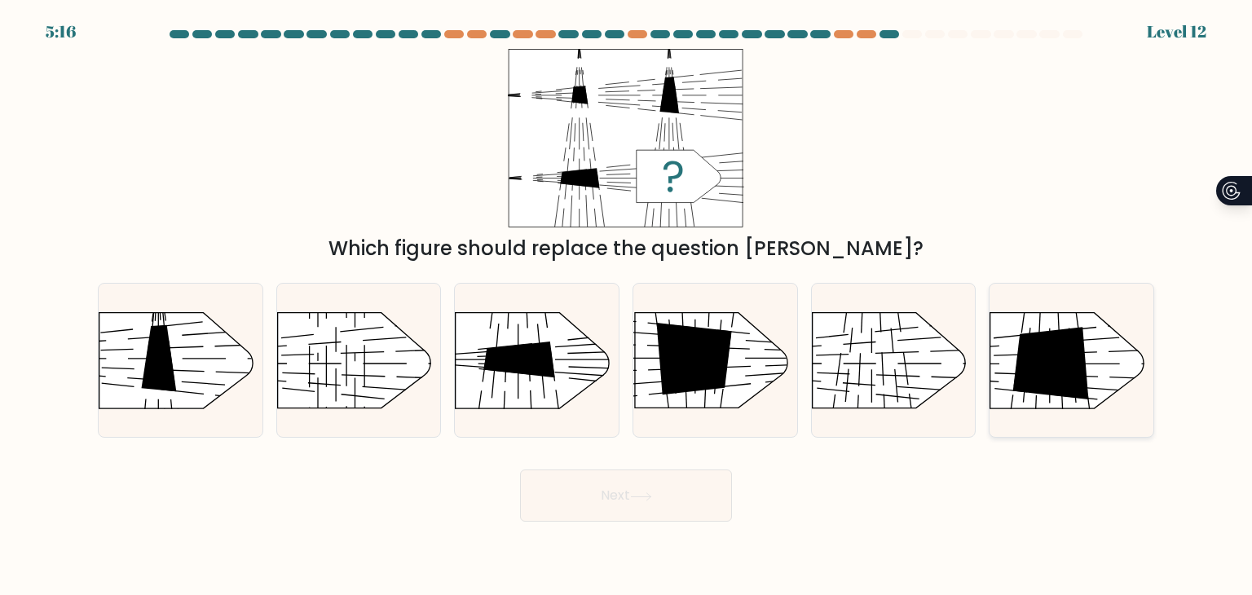
click at [1057, 363] on icon at bounding box center [1051, 363] width 76 height 73
click at [627, 306] on input "f." at bounding box center [626, 302] width 1 height 8
radio input "true"
click at [643, 497] on icon at bounding box center [641, 496] width 22 height 9
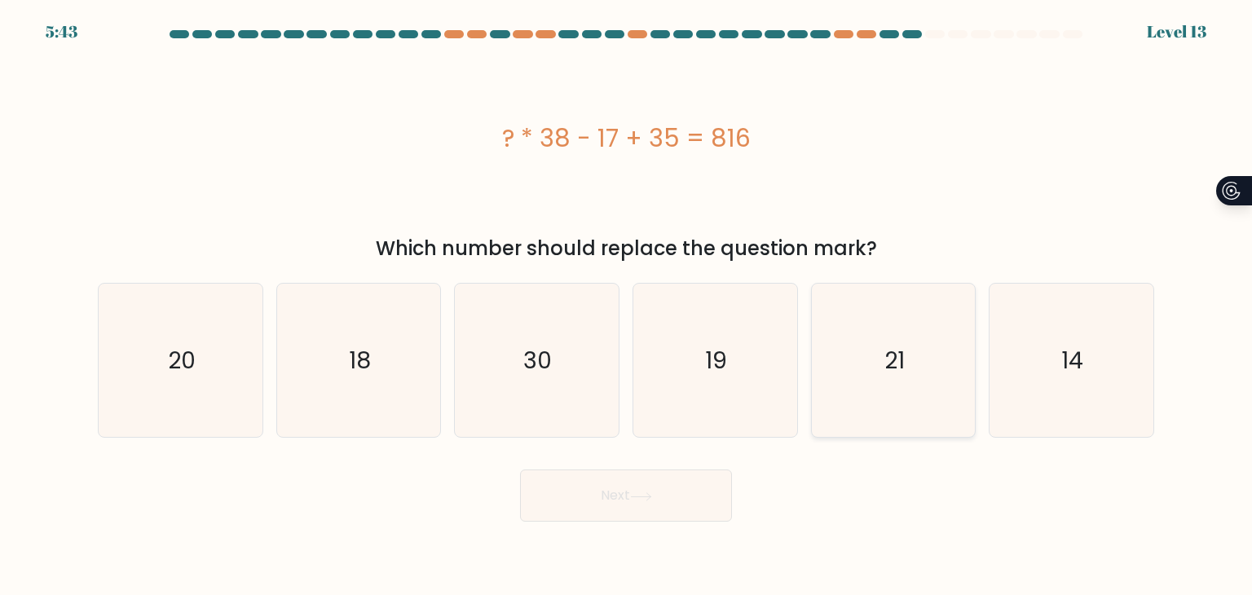
click at [934, 386] on icon "21" at bounding box center [893, 360] width 153 height 153
click at [627, 306] on input "e. 21" at bounding box center [626, 302] width 1 height 8
radio input "true"
click at [704, 481] on button "Next" at bounding box center [626, 496] width 212 height 52
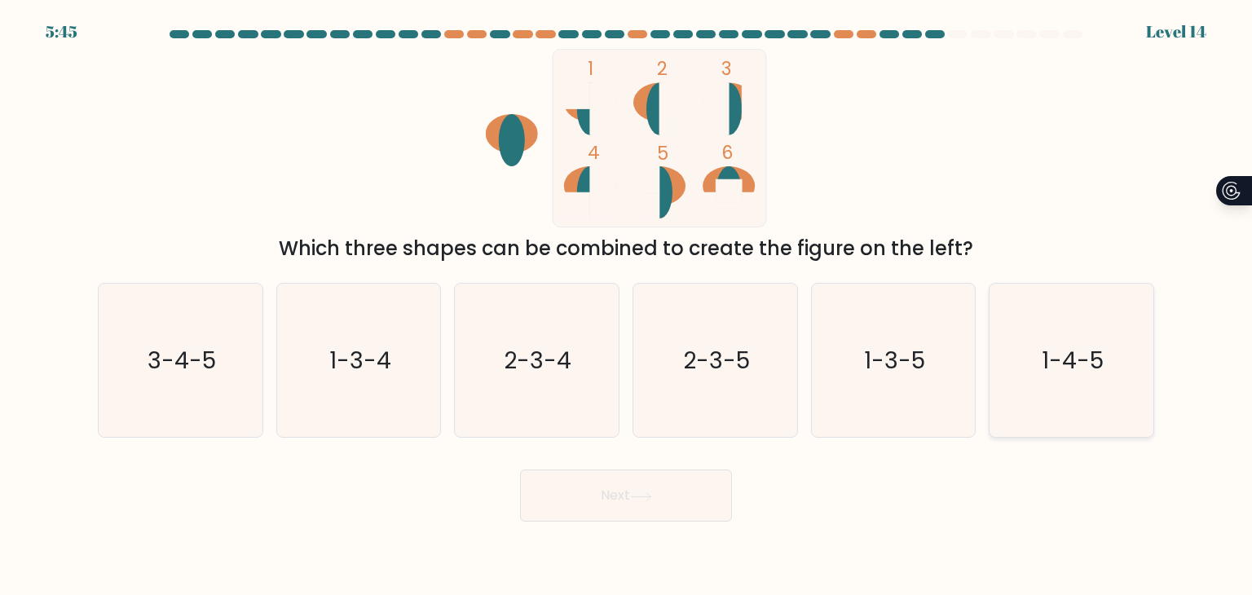
click at [1076, 382] on icon "1-4-5" at bounding box center [1071, 360] width 153 height 153
click at [627, 306] on input "f. 1-4-5" at bounding box center [626, 302] width 1 height 8
radio input "true"
click at [729, 503] on button "Next" at bounding box center [626, 496] width 212 height 52
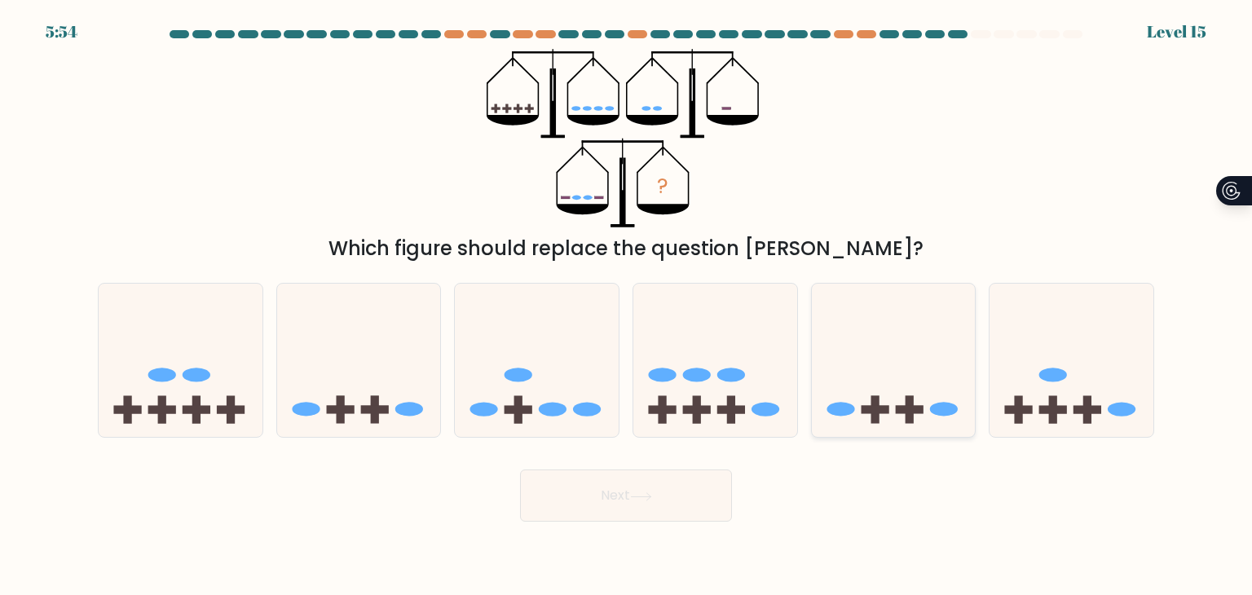
click at [895, 407] on icon at bounding box center [894, 360] width 164 height 135
click at [627, 306] on input "e." at bounding box center [626, 302] width 1 height 8
radio input "true"
click at [634, 496] on icon at bounding box center [641, 496] width 22 height 9
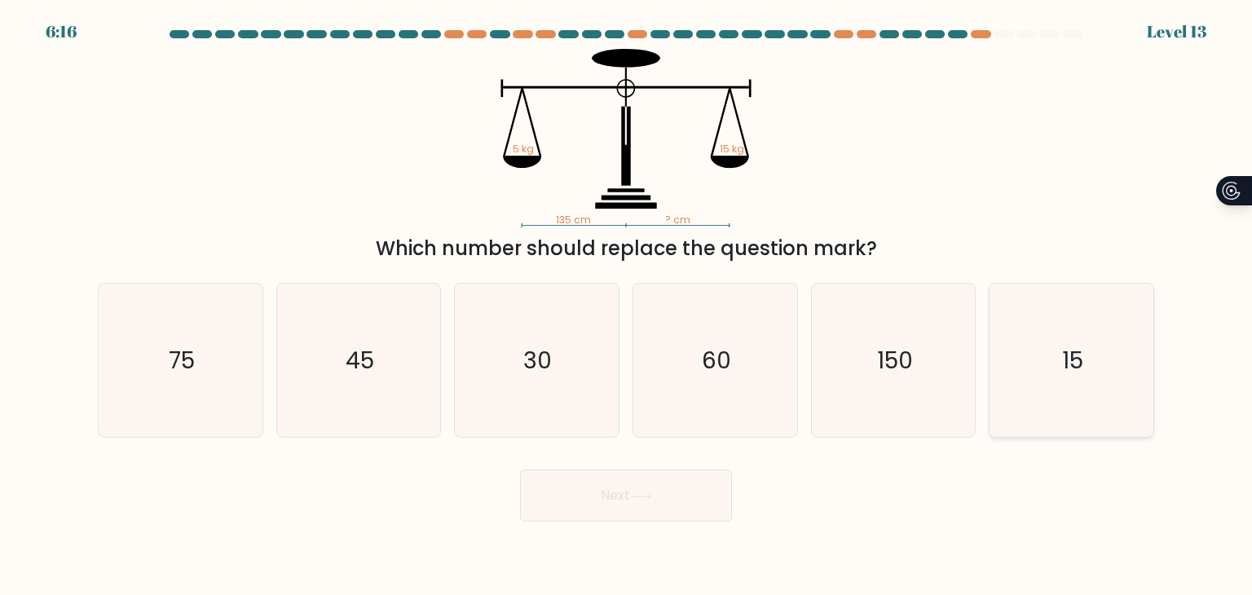
click at [1078, 361] on text "15" at bounding box center [1072, 360] width 21 height 33
click at [627, 306] on input "f. 15" at bounding box center [626, 302] width 1 height 8
radio input "true"
click at [674, 503] on button "Next" at bounding box center [626, 496] width 212 height 52
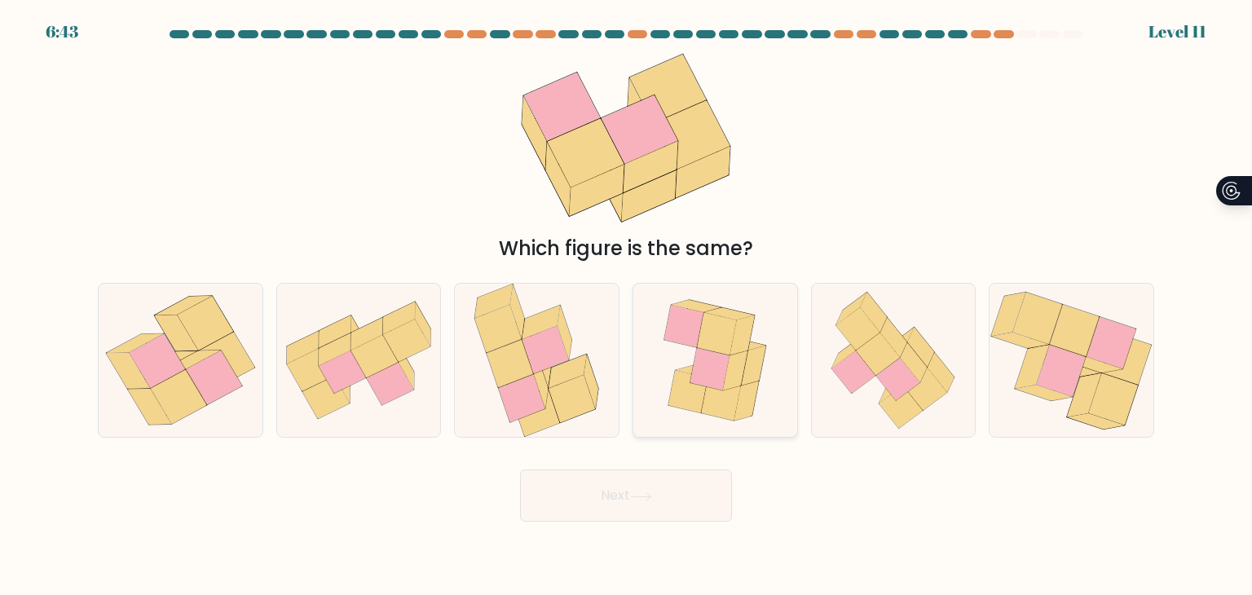
click at [711, 369] on icon at bounding box center [710, 369] width 39 height 42
click at [627, 306] on input "d." at bounding box center [626, 302] width 1 height 8
radio input "true"
click at [648, 483] on button "Next" at bounding box center [626, 496] width 212 height 52
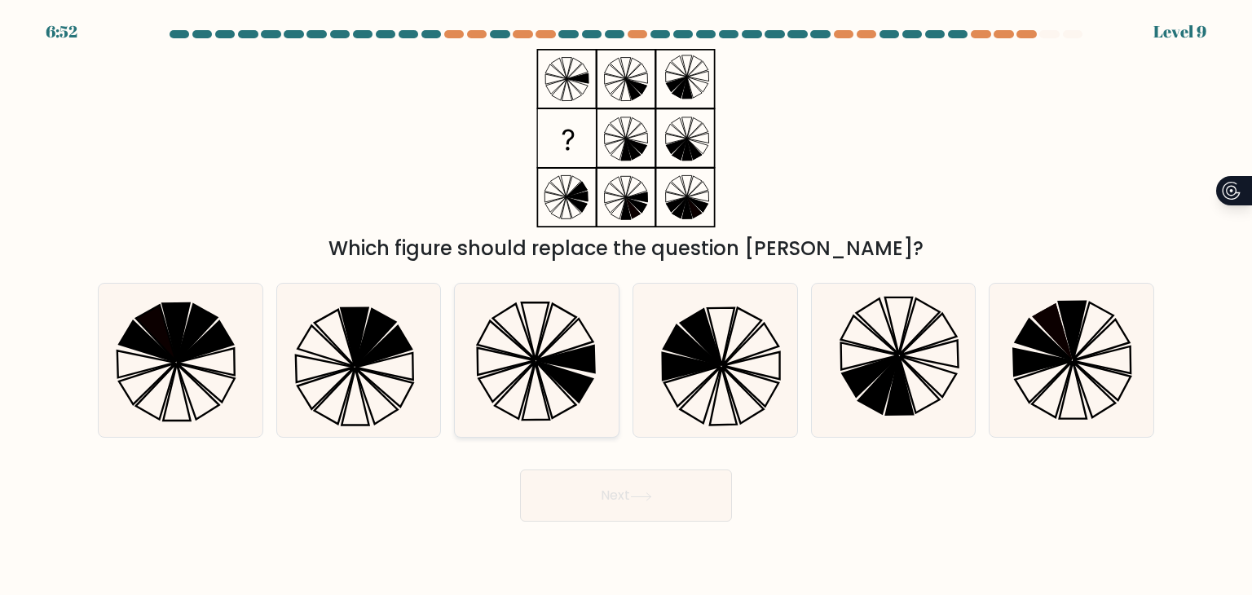
click at [551, 339] on icon at bounding box center [536, 360] width 153 height 153
click at [626, 306] on input "c." at bounding box center [626, 302] width 1 height 8
radio input "true"
drag, startPoint x: 571, startPoint y: 486, endPoint x: 593, endPoint y: 495, distance: 23.8
click at [571, 486] on button "Next" at bounding box center [626, 496] width 212 height 52
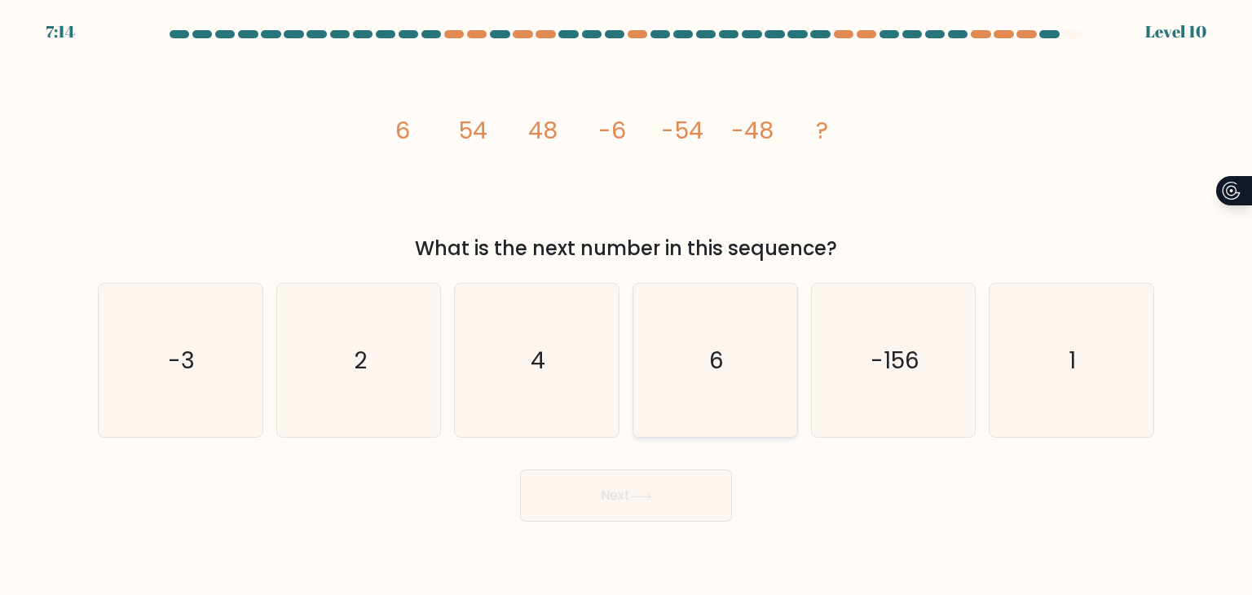
click at [717, 351] on text "6" at bounding box center [716, 360] width 15 height 33
click at [627, 306] on input "d. 6" at bounding box center [626, 302] width 1 height 8
radio input "true"
click at [631, 479] on button "Next" at bounding box center [626, 496] width 212 height 52
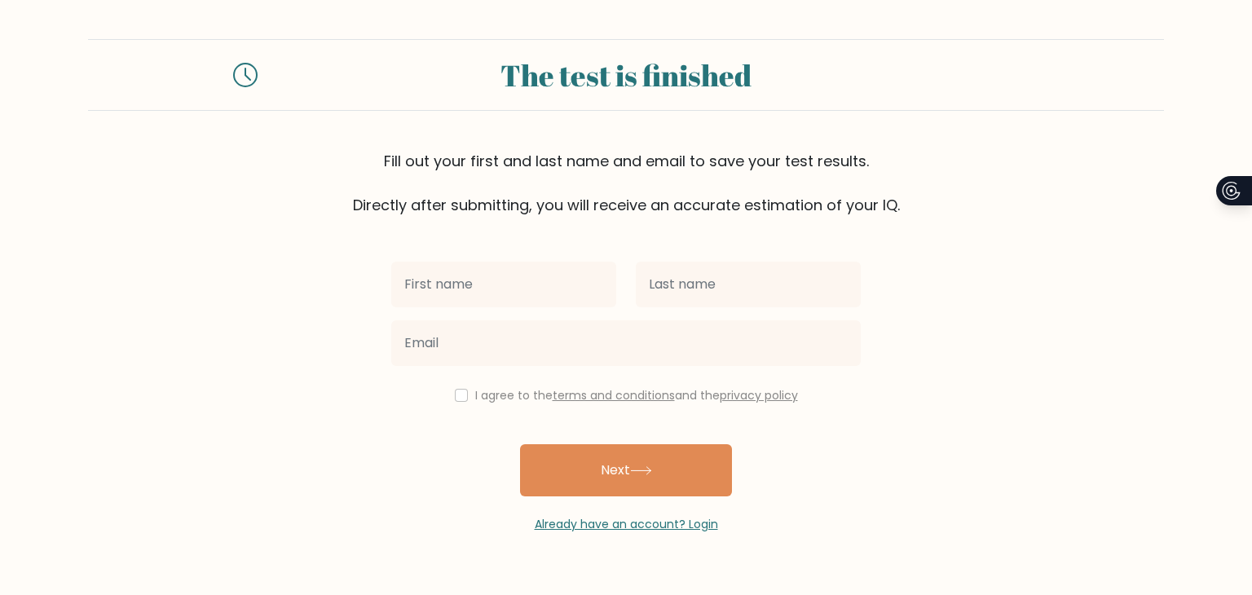
click at [473, 289] on input "text" at bounding box center [503, 285] width 225 height 46
type input "Harby"
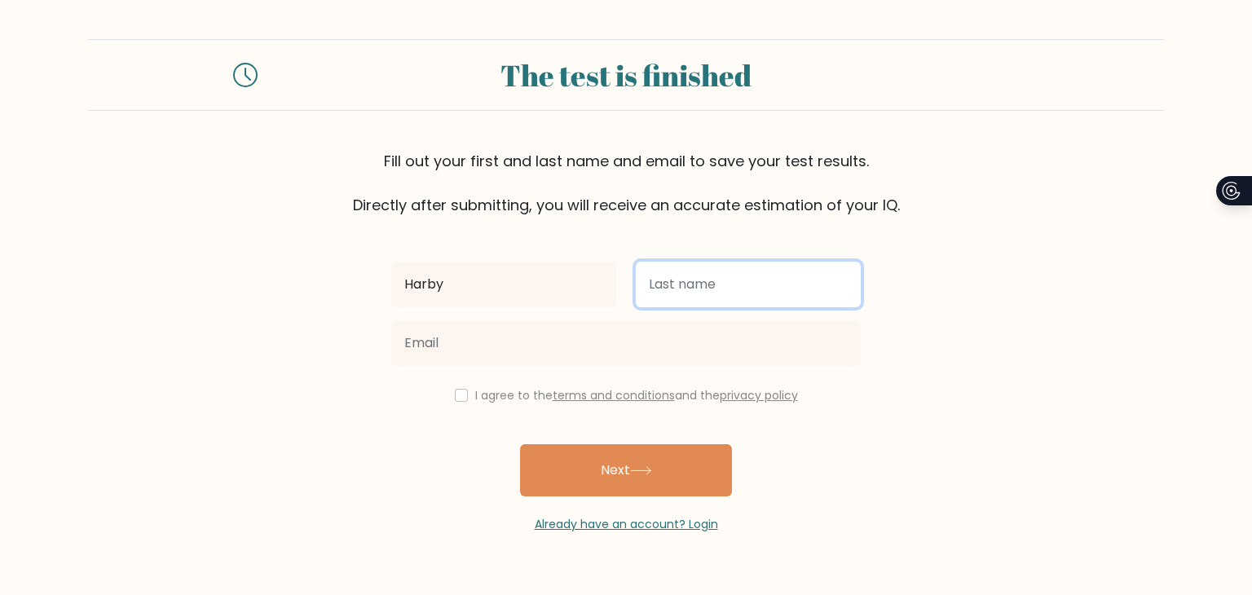
click at [714, 276] on input "text" at bounding box center [748, 285] width 225 height 46
type input "[PERSON_NAME]"
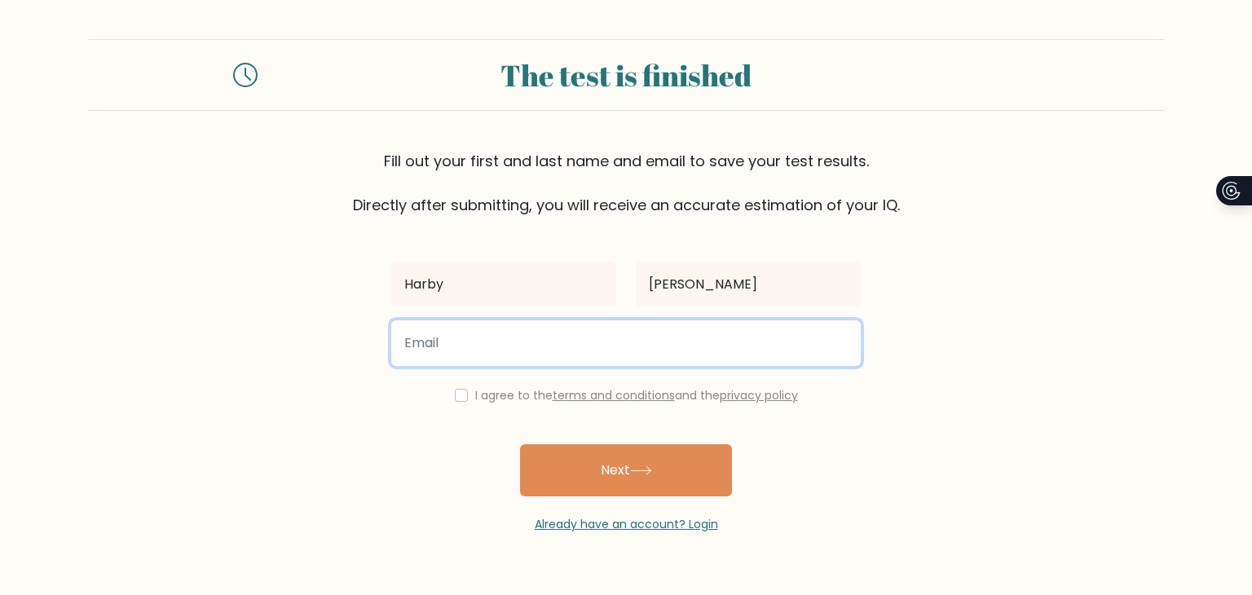
click at [670, 341] on input "email" at bounding box center [626, 343] width 470 height 46
type input "harbysoriano0723@gmail.com"
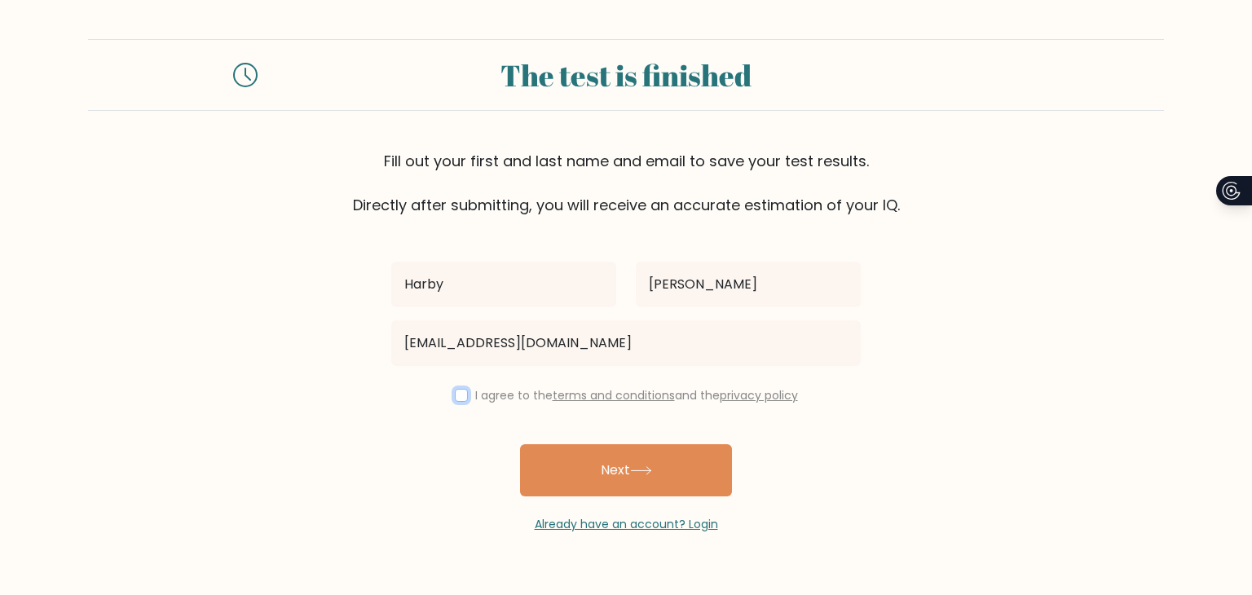
click at [455, 391] on input "checkbox" at bounding box center [461, 395] width 13 height 13
checkbox input "true"
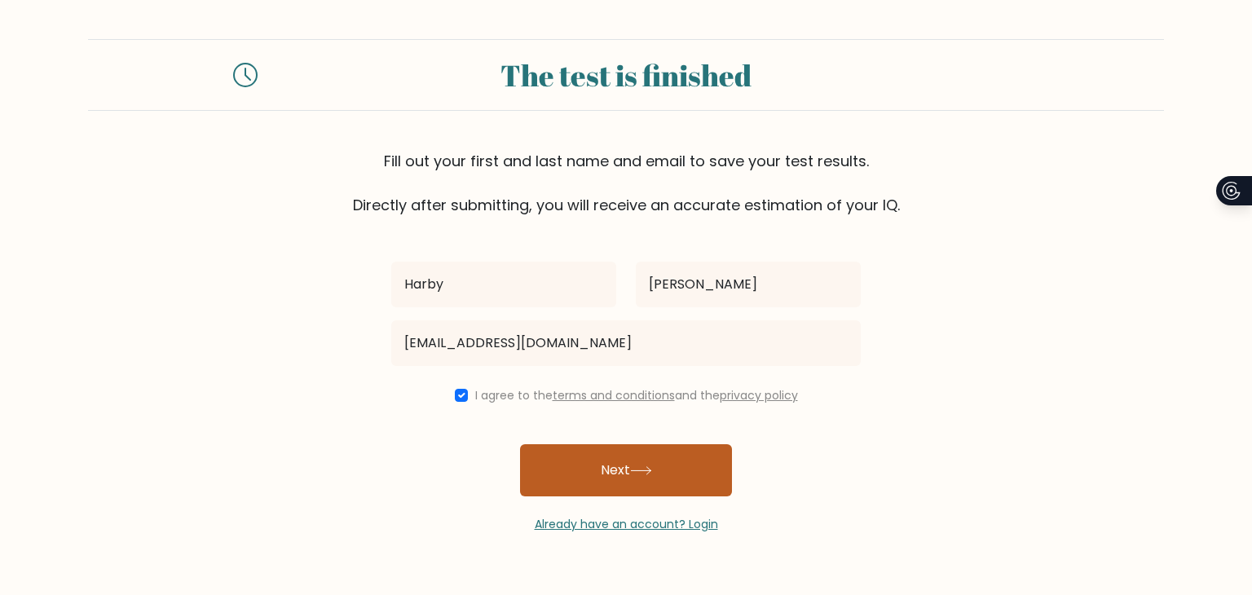
click at [599, 477] on button "Next" at bounding box center [626, 470] width 212 height 52
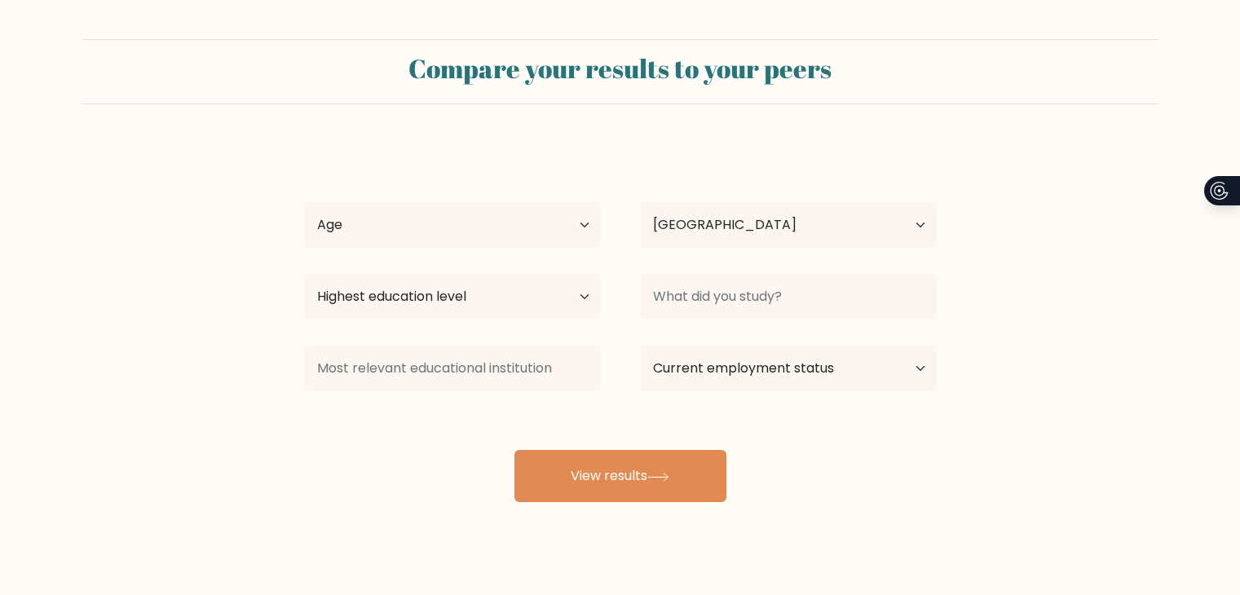
select select "PH"
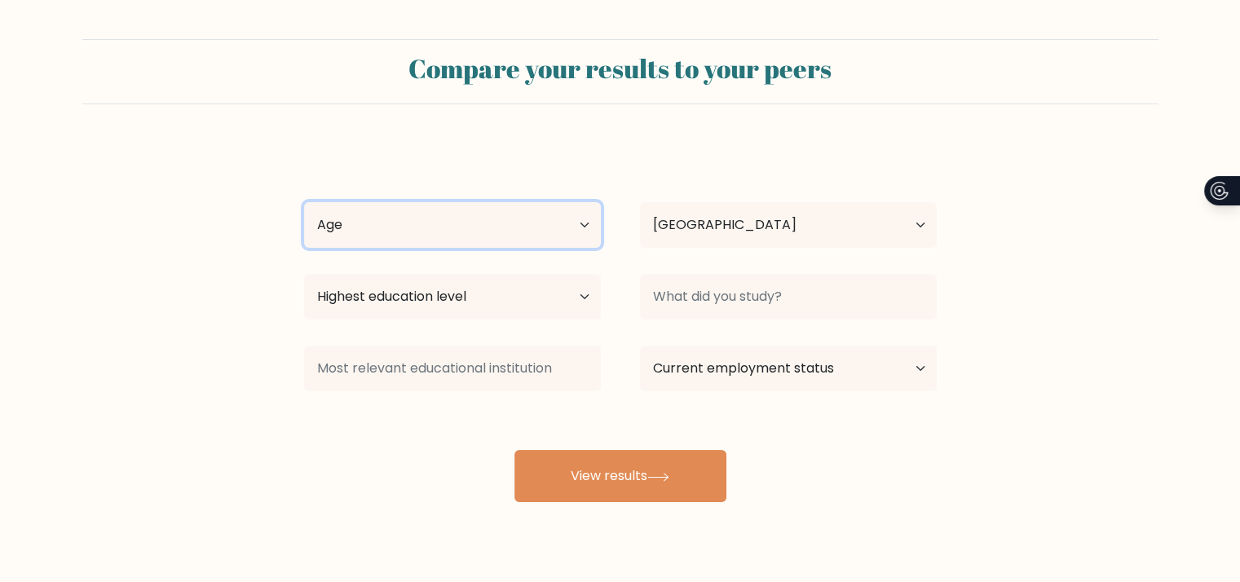
click at [543, 227] on select "Age Under [DEMOGRAPHIC_DATA] [DEMOGRAPHIC_DATA] [DEMOGRAPHIC_DATA] [DEMOGRAPHIC…" at bounding box center [452, 225] width 297 height 46
select select "35_44"
click at [304, 202] on select "Age Under [DEMOGRAPHIC_DATA] [DEMOGRAPHIC_DATA] [DEMOGRAPHIC_DATA] [DEMOGRAPHIC…" at bounding box center [452, 225] width 297 height 46
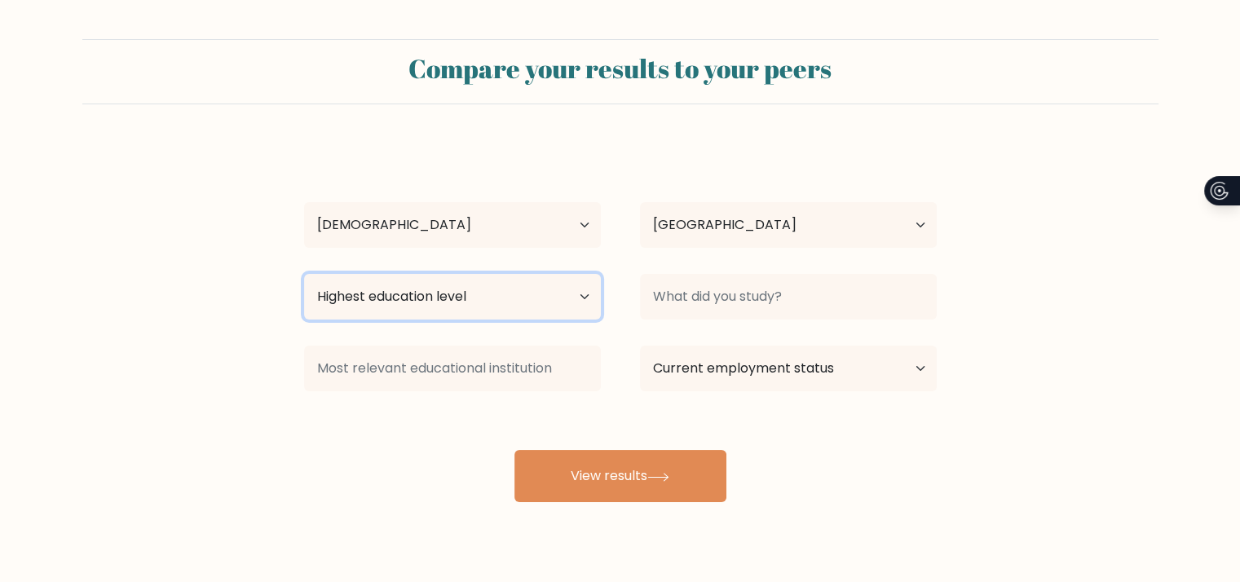
click at [430, 301] on select "Highest education level No schooling Primary Lower Secondary Upper Secondary Oc…" at bounding box center [452, 297] width 297 height 46
select select "bachelors_degree"
click at [304, 274] on select "Highest education level No schooling Primary Lower Secondary Upper Secondary Oc…" at bounding box center [452, 297] width 297 height 46
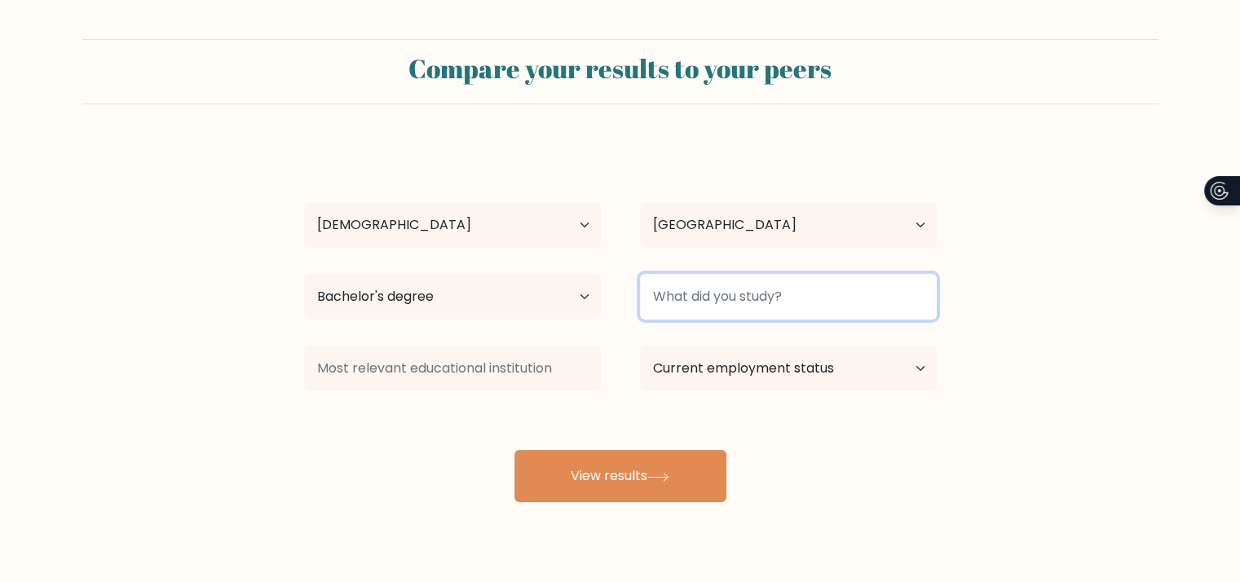
click at [786, 311] on input at bounding box center [788, 297] width 297 height 46
click at [752, 312] on input at bounding box center [788, 297] width 297 height 46
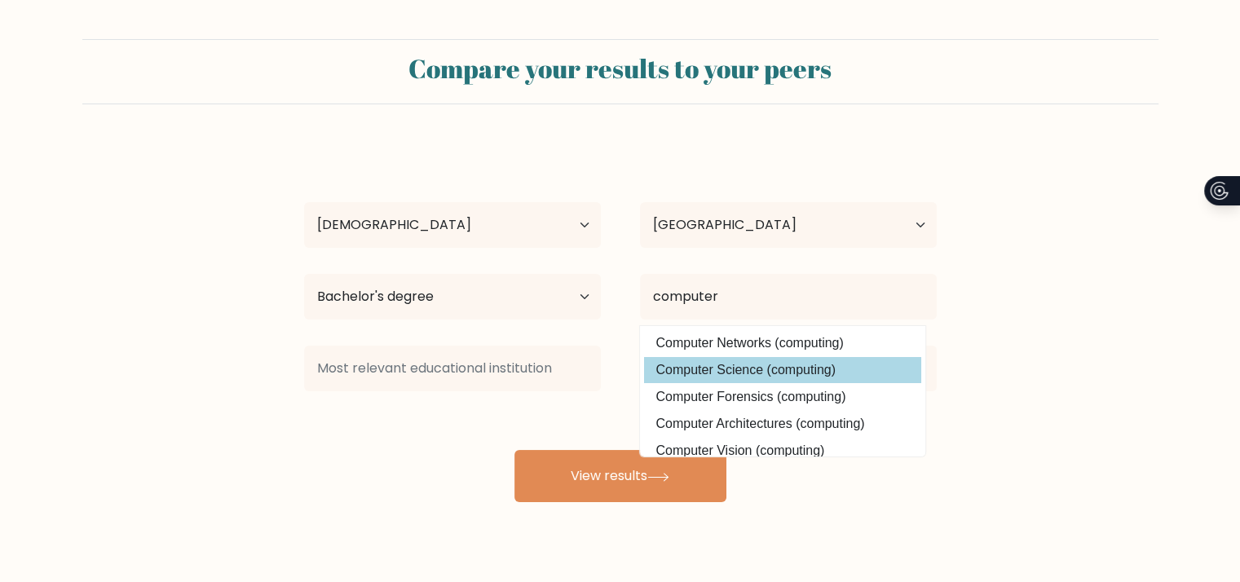
click at [756, 375] on option "Computer Science (computing)" at bounding box center [782, 370] width 277 height 26
type input "Computer Science"
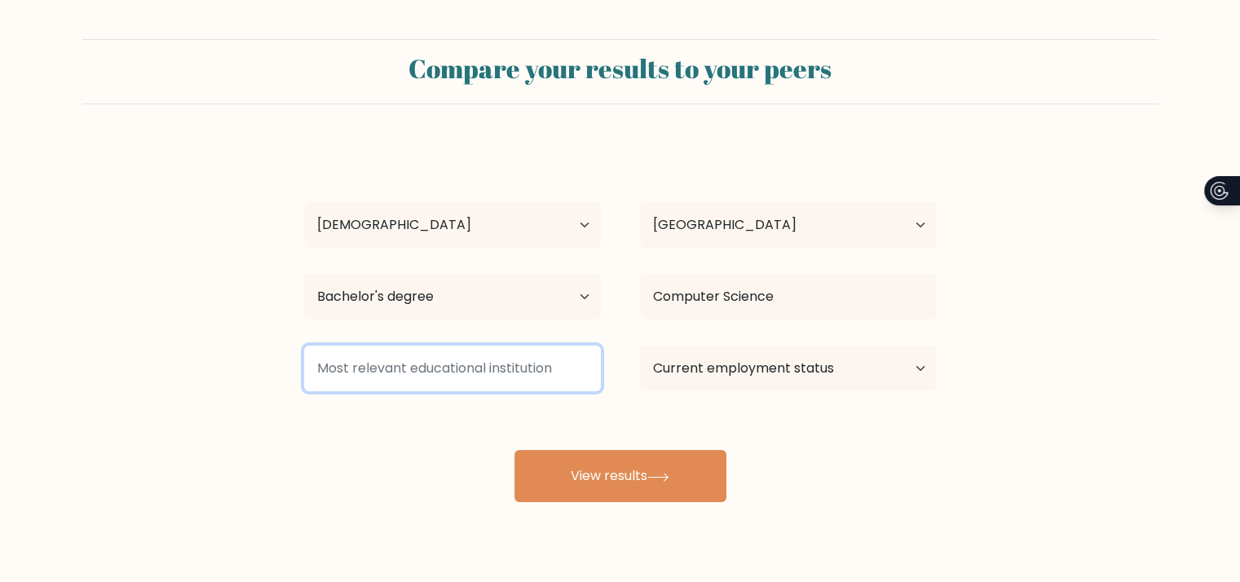
click at [400, 377] on input at bounding box center [452, 369] width 297 height 46
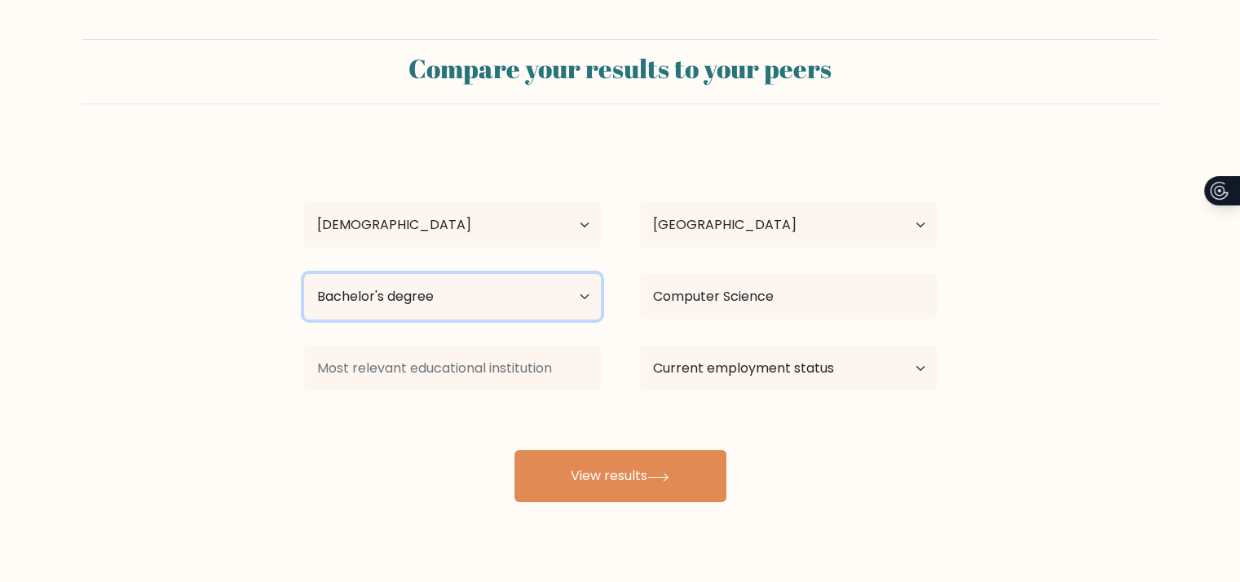
click at [589, 298] on select "Highest education level No schooling Primary Lower Secondary Upper Secondary Oc…" at bounding box center [452, 297] width 297 height 46
select select "upper_secondary"
click at [304, 274] on select "Highest education level No schooling Primary Lower Secondary Upper Secondary Oc…" at bounding box center [452, 297] width 297 height 46
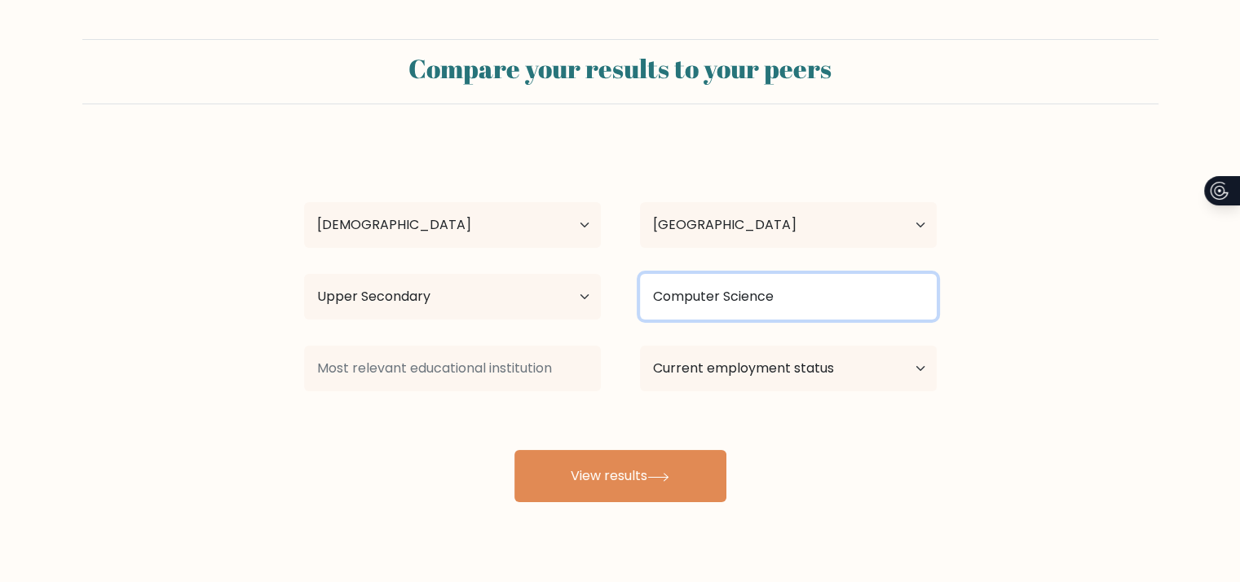
click at [848, 301] on input "Computer Science" at bounding box center [788, 297] width 297 height 46
type input "C"
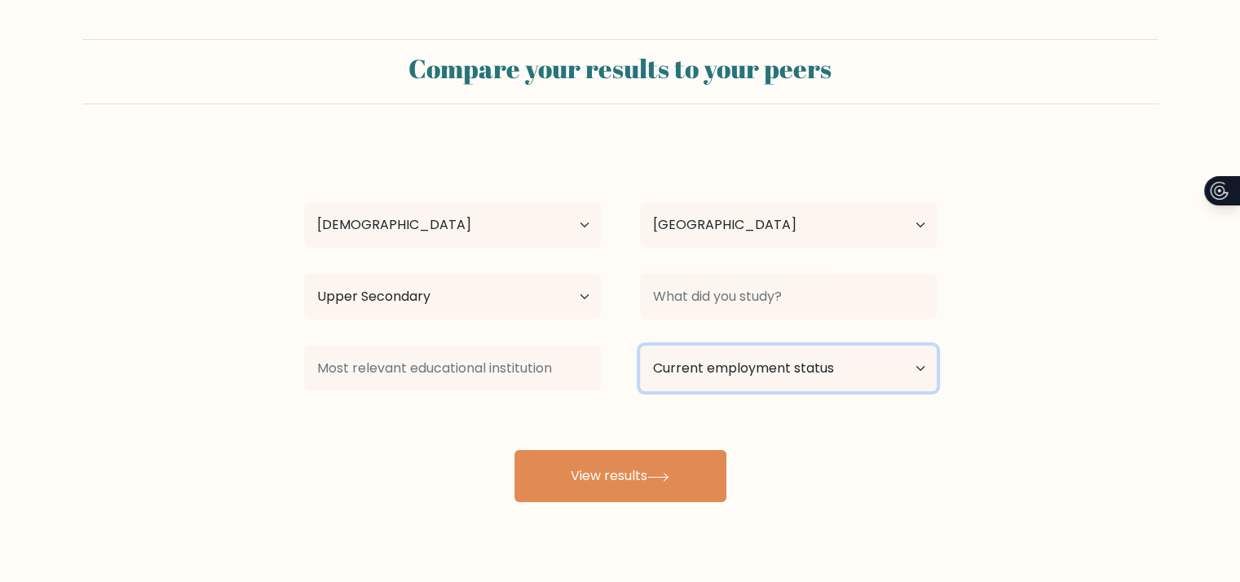
click at [774, 378] on select "Current employment status Employed Student Retired Other / prefer not to answer" at bounding box center [788, 369] width 297 height 46
select select "other"
click at [640, 346] on select "Current employment status Employed Student Retired Other / prefer not to answer" at bounding box center [788, 369] width 297 height 46
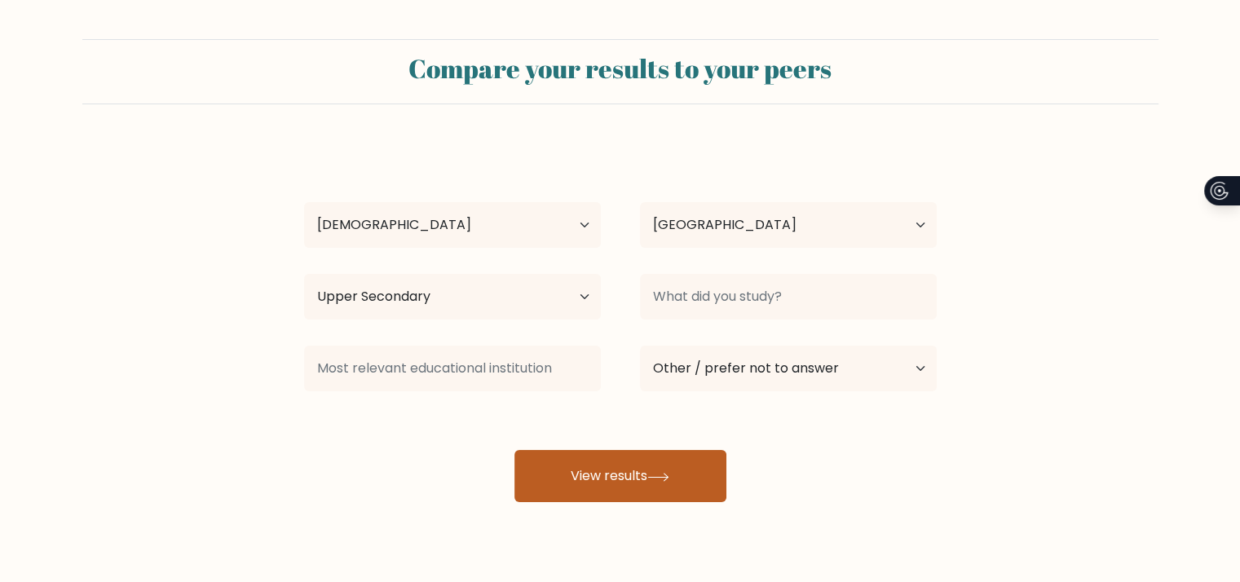
click at [604, 490] on button "View results" at bounding box center [620, 476] width 212 height 52
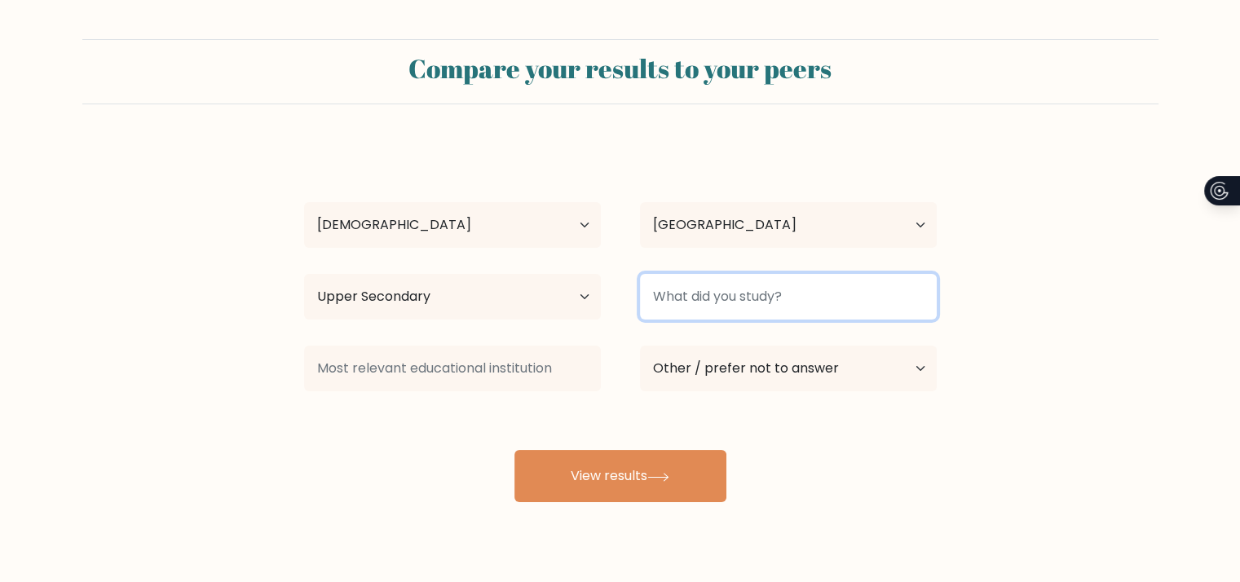
click at [768, 289] on input at bounding box center [788, 297] width 297 height 46
click at [704, 301] on input at bounding box center [788, 297] width 297 height 46
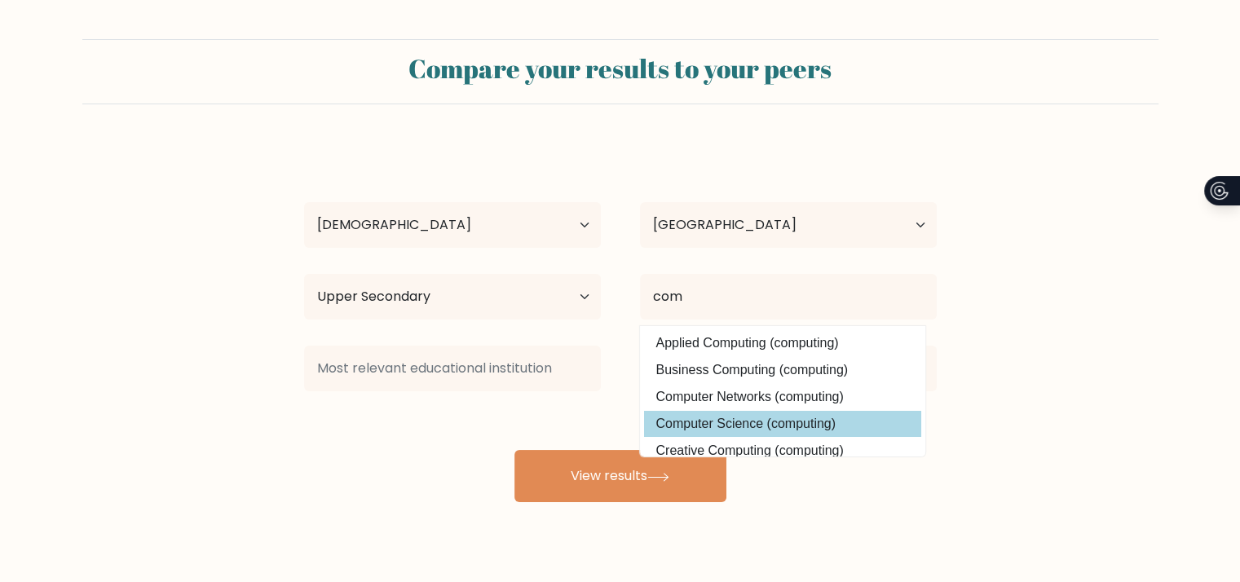
click at [742, 430] on option "Computer Science (computing)" at bounding box center [782, 424] width 277 height 26
type input "Computer Science"
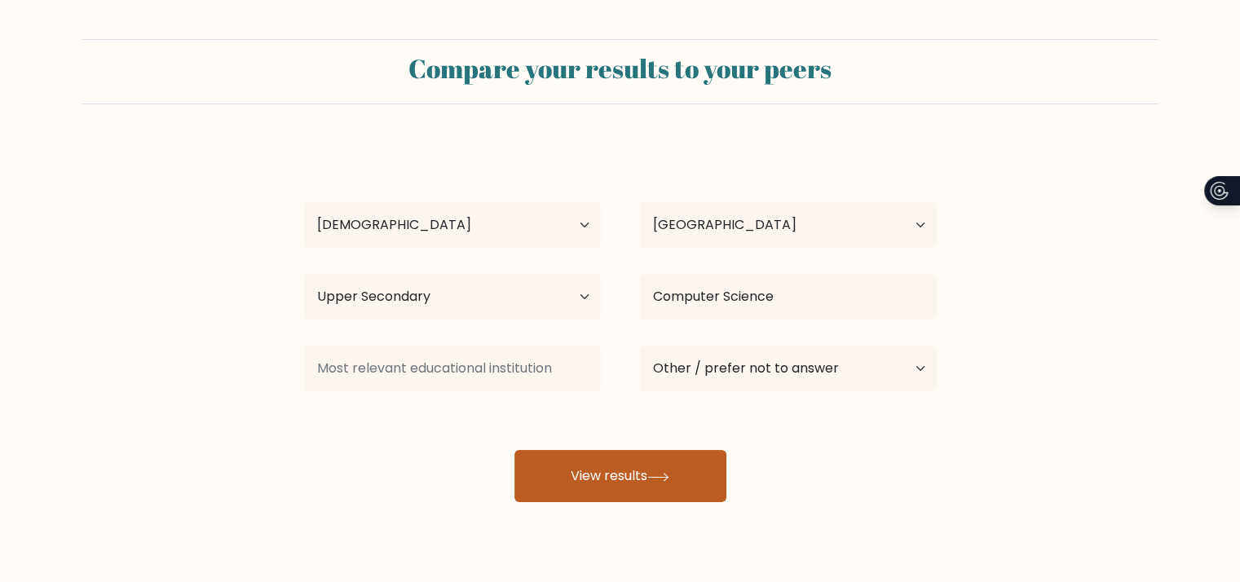
click at [574, 466] on button "View results" at bounding box center [620, 476] width 212 height 52
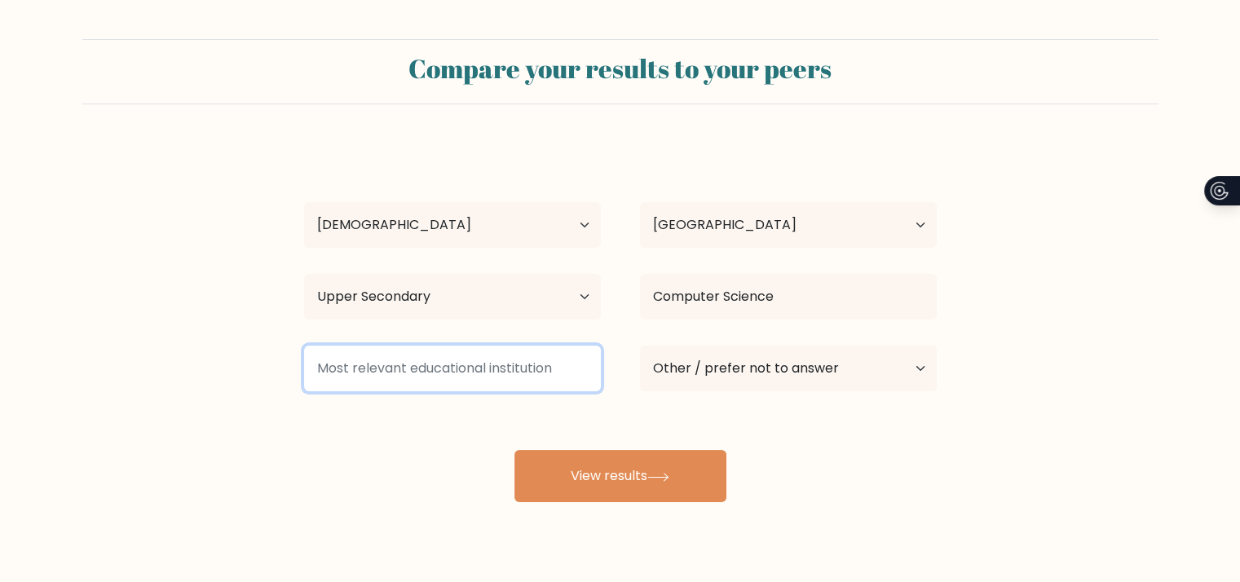
click at [370, 360] on input at bounding box center [452, 369] width 297 height 46
click at [358, 359] on input at bounding box center [452, 369] width 297 height 46
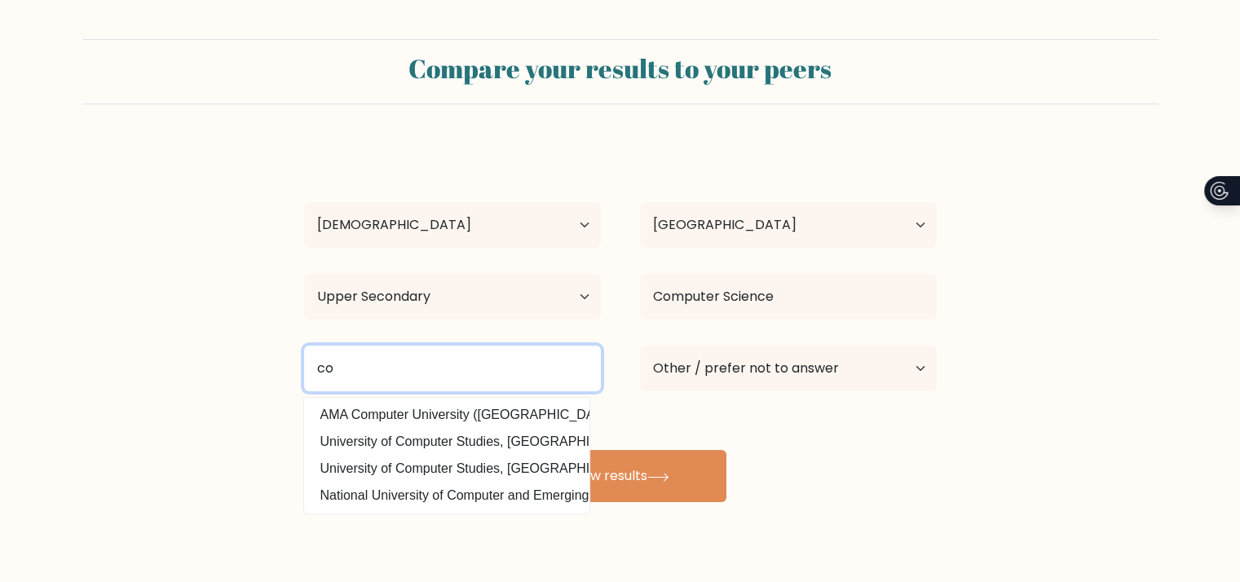
type input "c"
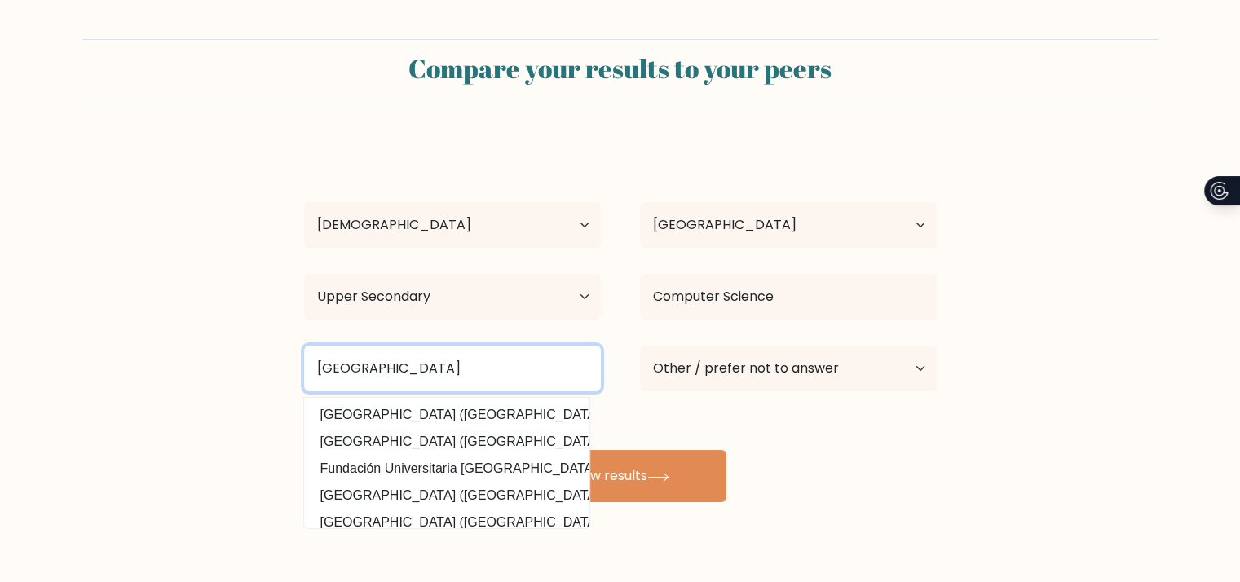
click at [494, 363] on input "San pablo colleges" at bounding box center [452, 369] width 297 height 46
click at [446, 368] on input "San pablo colleges phili" at bounding box center [452, 369] width 297 height 46
click at [587, 361] on input "San pablo colleges , san pablo laguna phili" at bounding box center [452, 369] width 297 height 46
type input "San pablo colleges , san pablo laguna philppinesili"
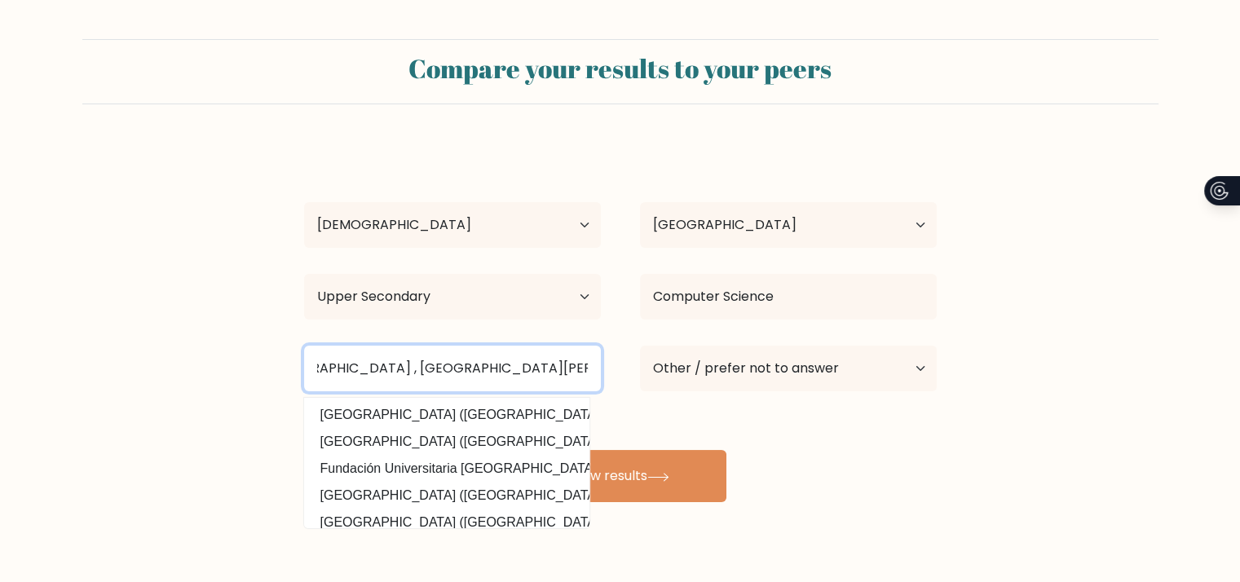
click at [514, 450] on button "View results" at bounding box center [620, 476] width 212 height 52
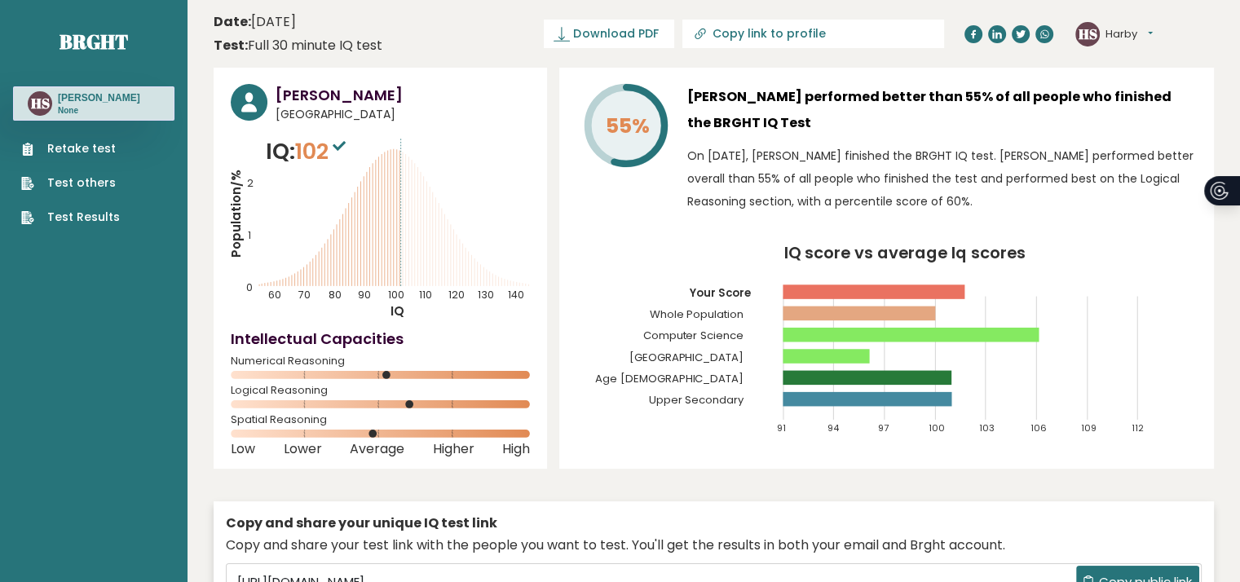
click at [86, 213] on link "Test Results" at bounding box center [70, 217] width 99 height 17
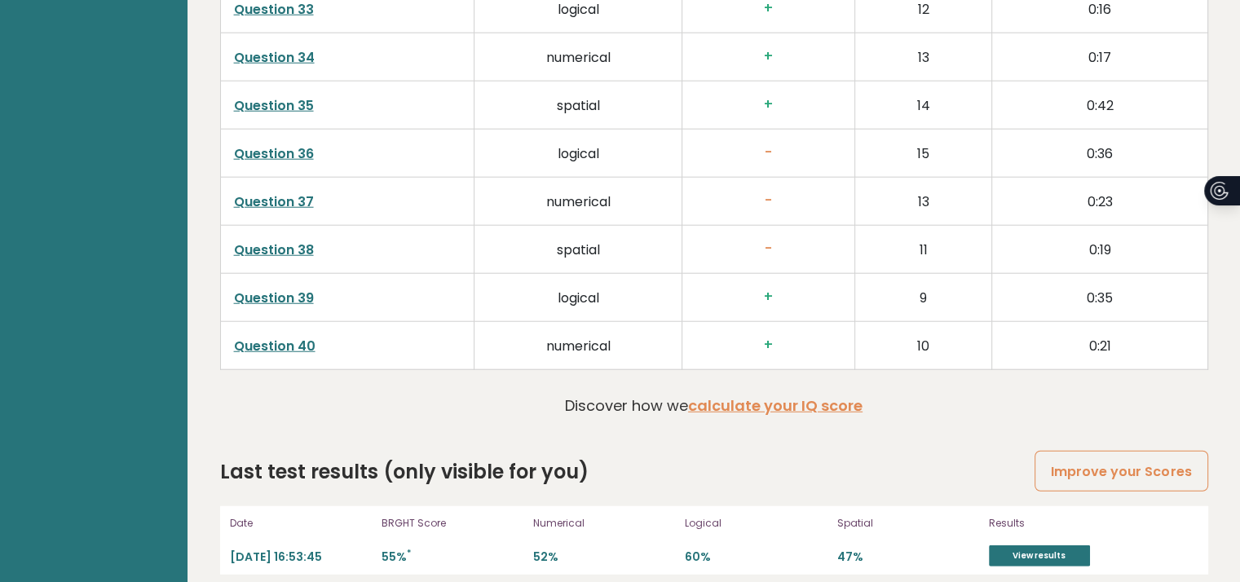
scroll to position [4206, 0]
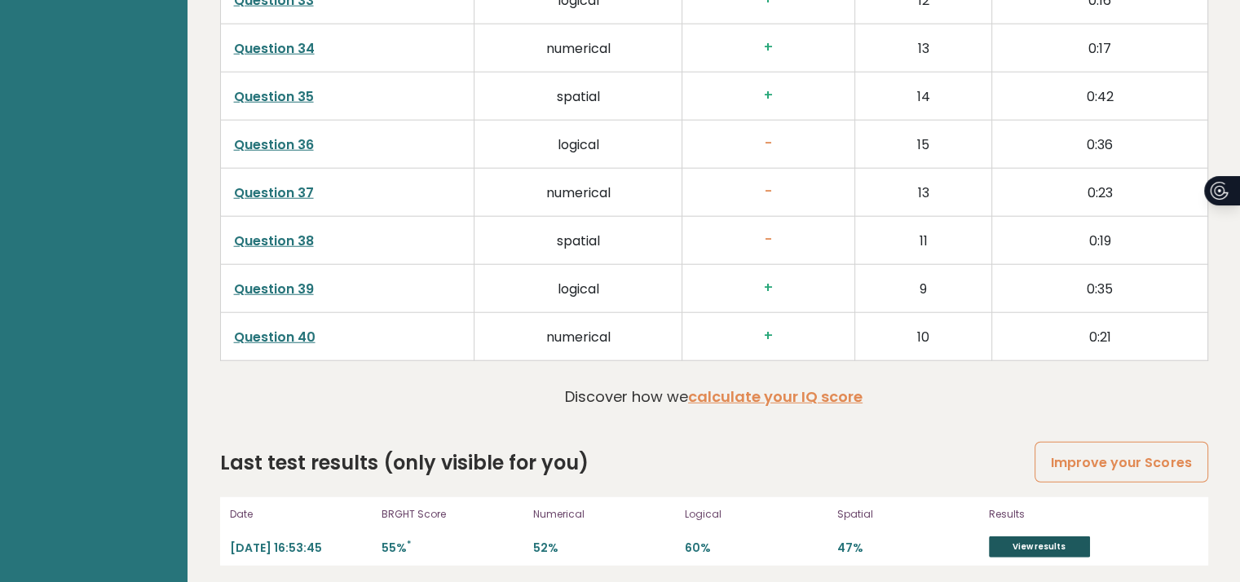
click at [1020, 545] on link "View results" at bounding box center [1039, 546] width 101 height 21
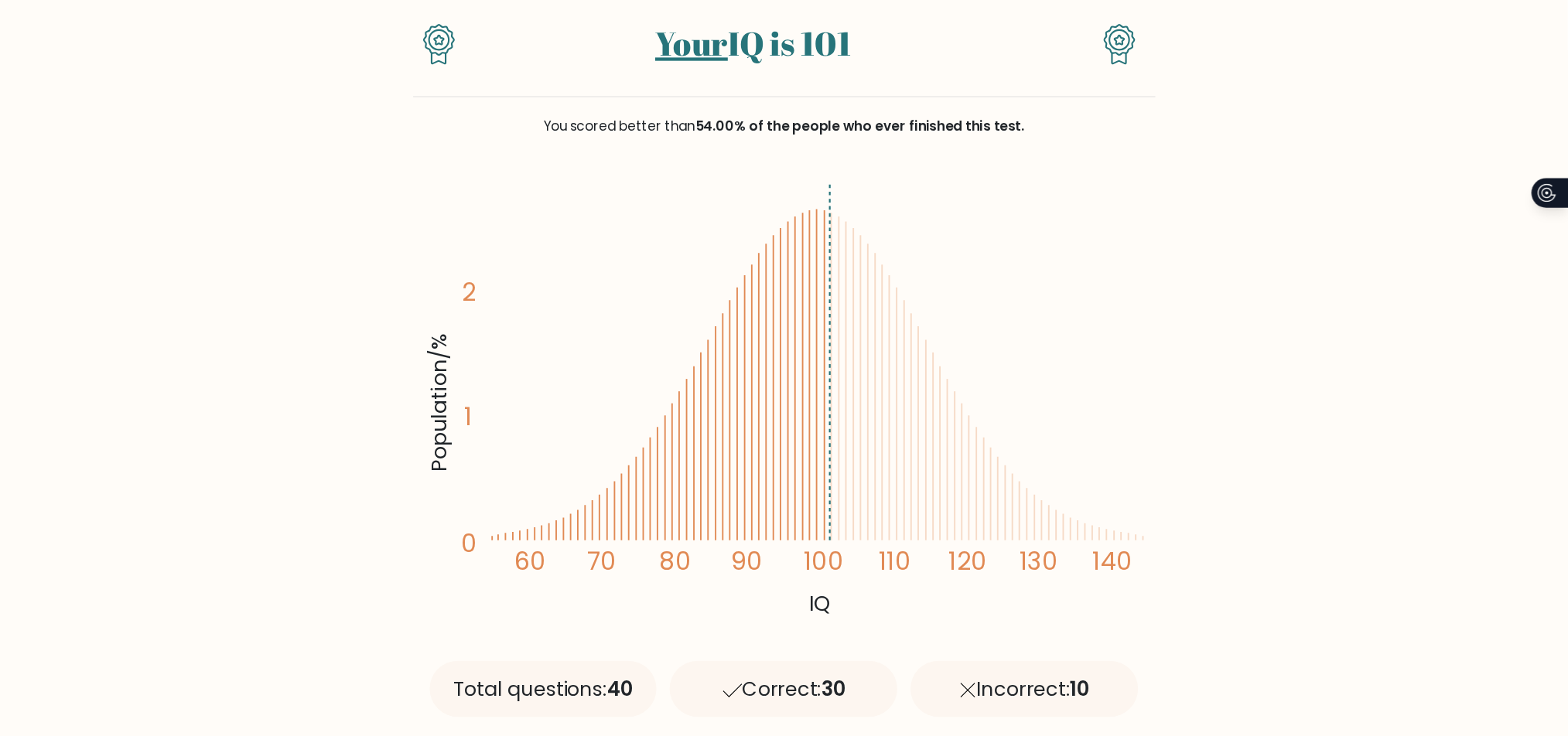
scroll to position [138, 0]
